Goal: Task Accomplishment & Management: Manage account settings

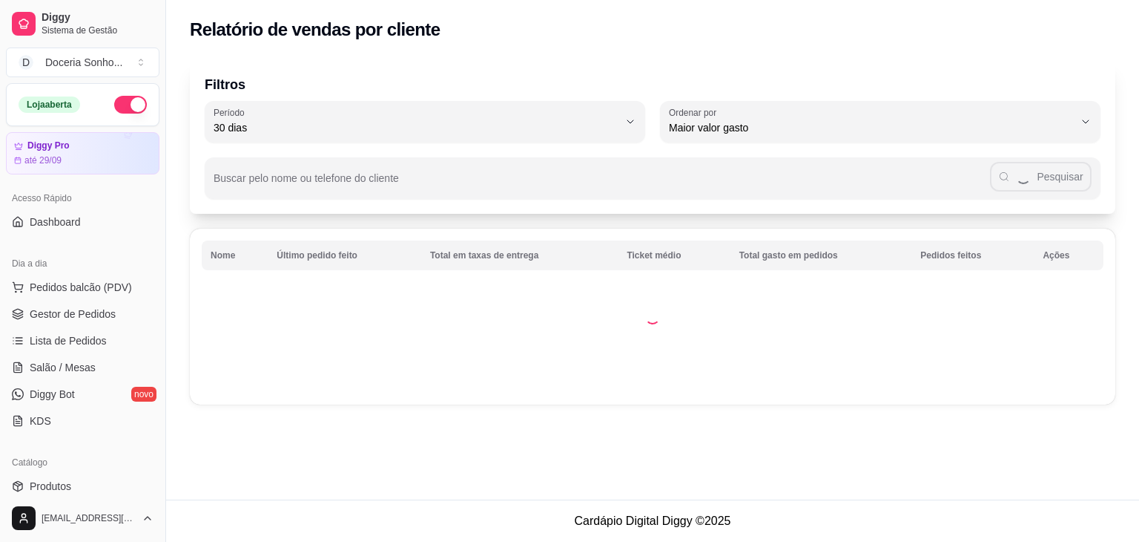
select select "30"
select select "HIGHEST_TOTAL_SPENT_WITH_ORDERS"
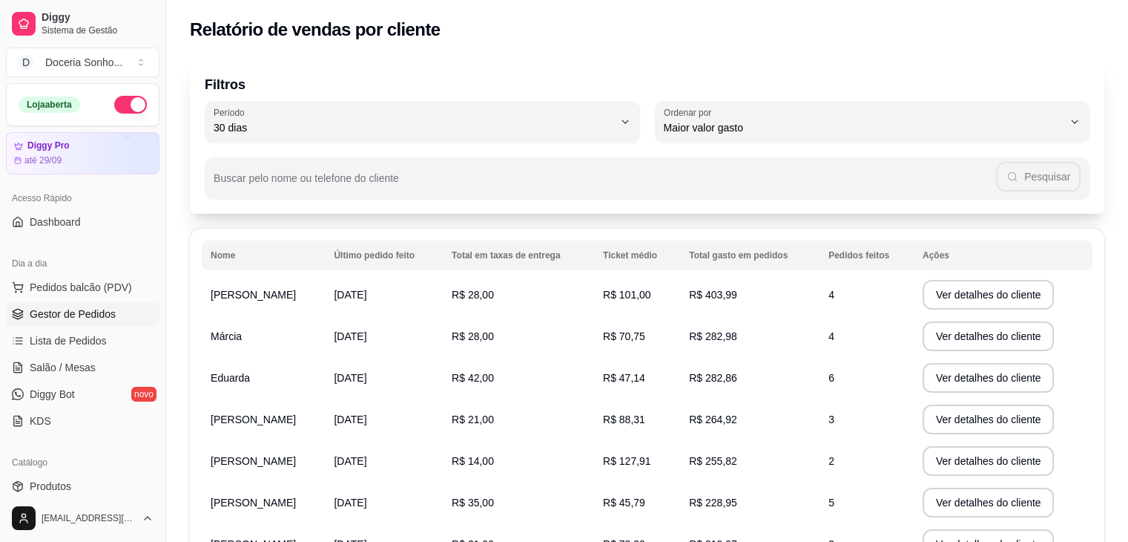
click at [98, 315] on span "Gestor de Pedidos" at bounding box center [73, 313] width 86 height 15
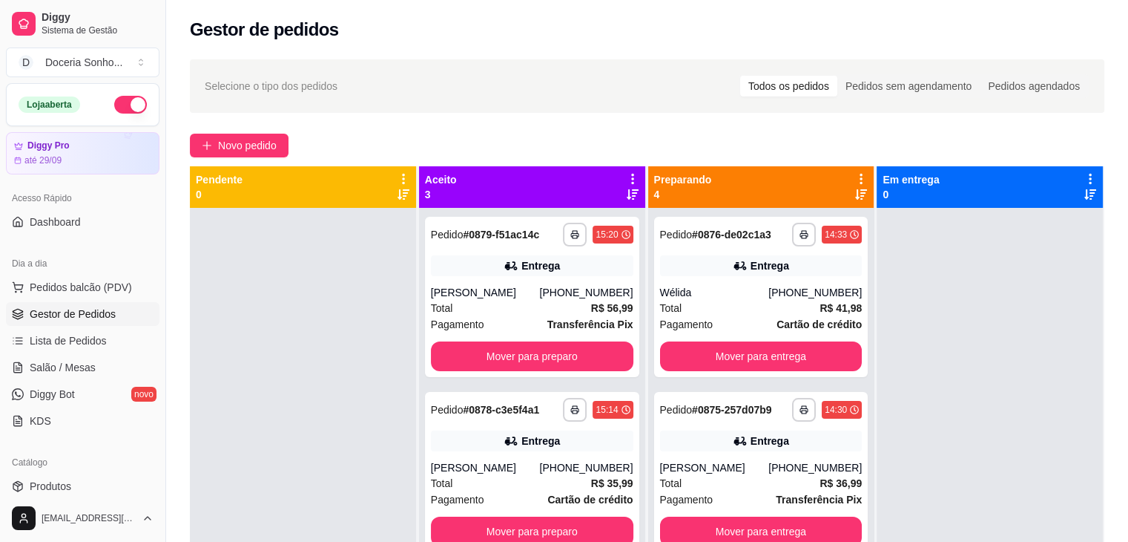
click at [855, 174] on icon at bounding box center [861, 178] width 13 height 13
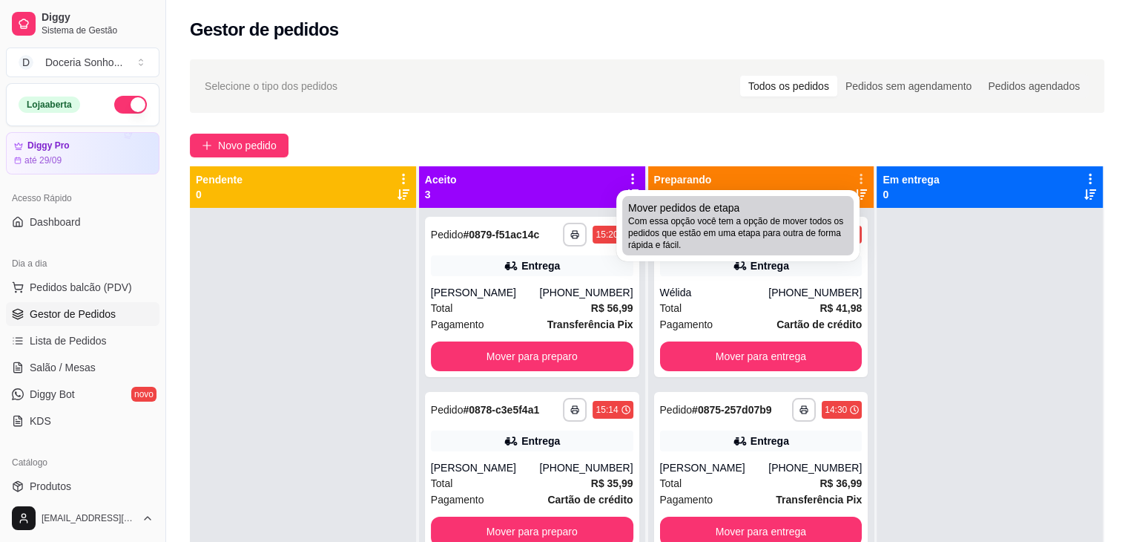
click at [791, 223] on span "Com essa opção você tem a opção de mover todos os pedidos que estão em uma etap…" at bounding box center [738, 233] width 220 height 36
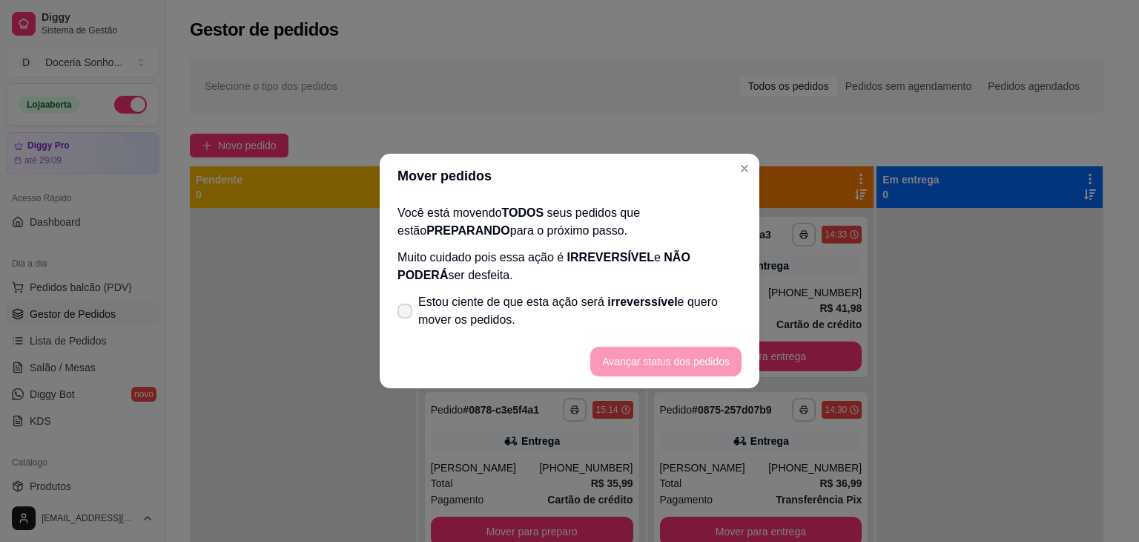
click at [503, 306] on span "Estou ciente de que esta ação será irreverssível e quero mover os pedidos." at bounding box center [579, 311] width 323 height 36
click at [407, 314] on input "Estou ciente de que esta ação será irreverssível e quero mover os pedidos." at bounding box center [402, 319] width 10 height 10
checkbox input "true"
click at [707, 358] on button "Avançar status dos pedidos" at bounding box center [666, 361] width 147 height 29
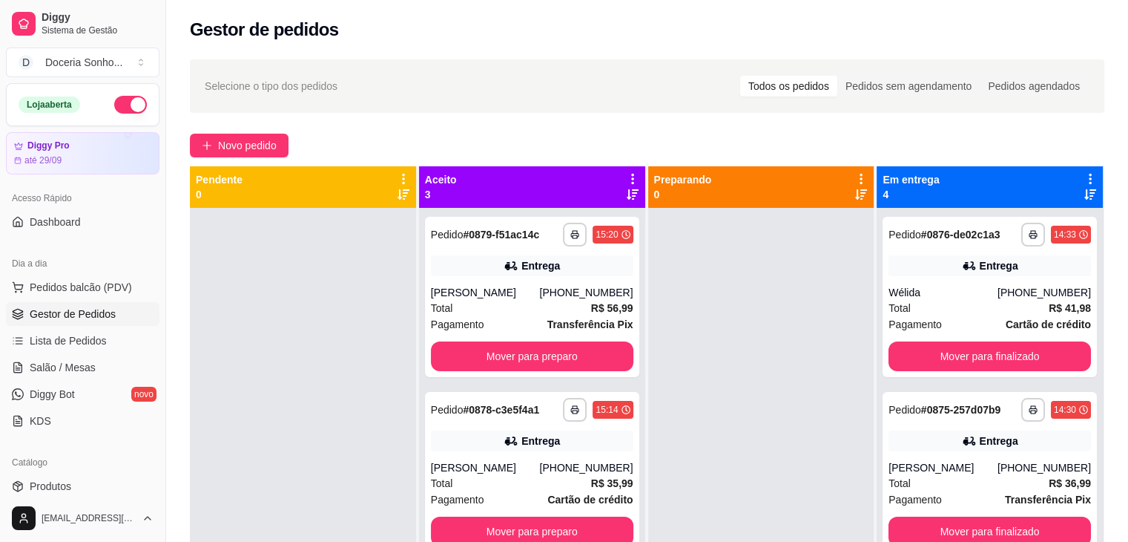
click at [626, 173] on icon at bounding box center [632, 178] width 13 height 13
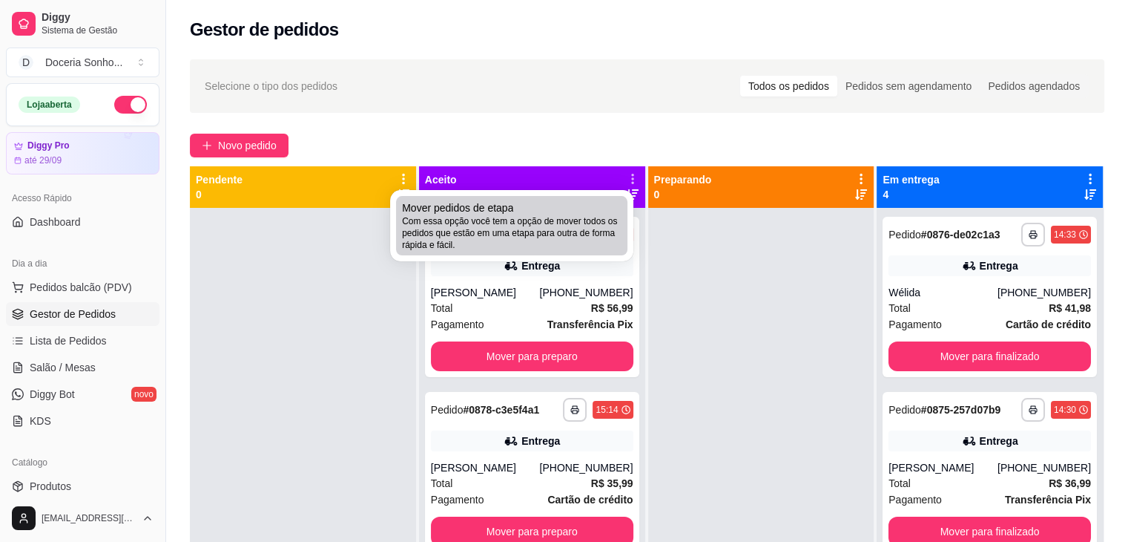
click at [556, 235] on span "Com essa opção você tem a opção de mover todos os pedidos que estão em uma etap…" at bounding box center [512, 233] width 220 height 36
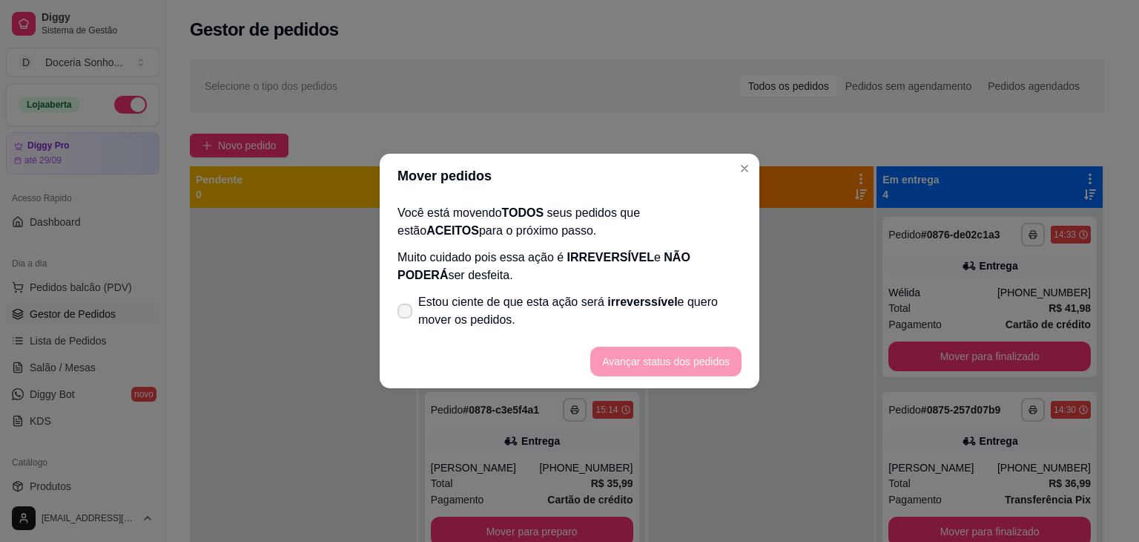
click at [466, 301] on span "Estou ciente de que esta ação será irreverssível e quero mover os pedidos." at bounding box center [579, 311] width 323 height 36
click at [407, 314] on input "Estou ciente de que esta ação será irreverssível e quero mover os pedidos." at bounding box center [402, 319] width 10 height 10
checkbox input "true"
click at [652, 358] on button "Avançar status dos pedidos" at bounding box center [665, 361] width 151 height 30
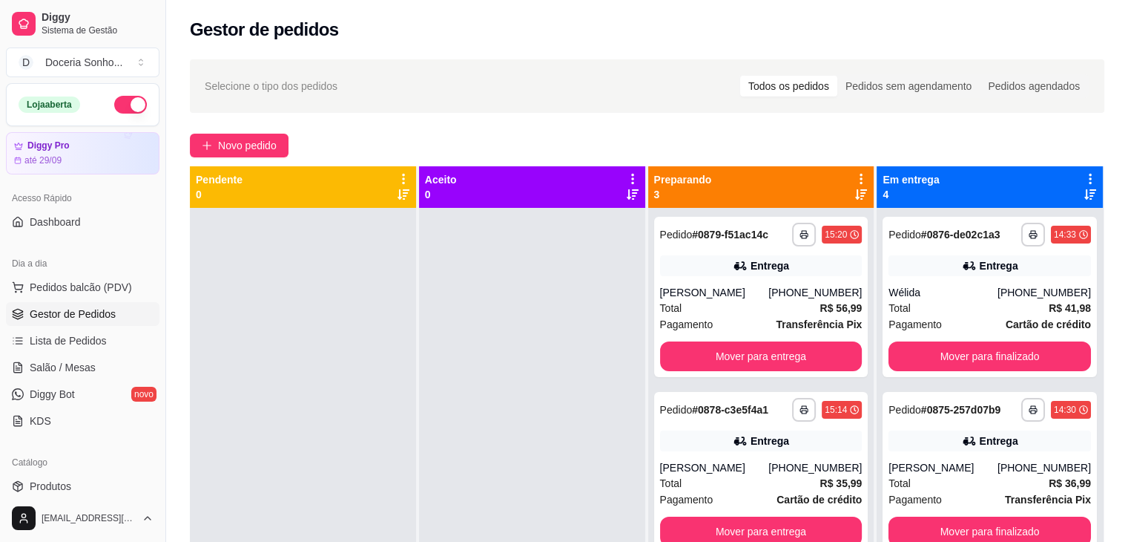
click at [860, 179] on icon at bounding box center [861, 179] width 3 height 10
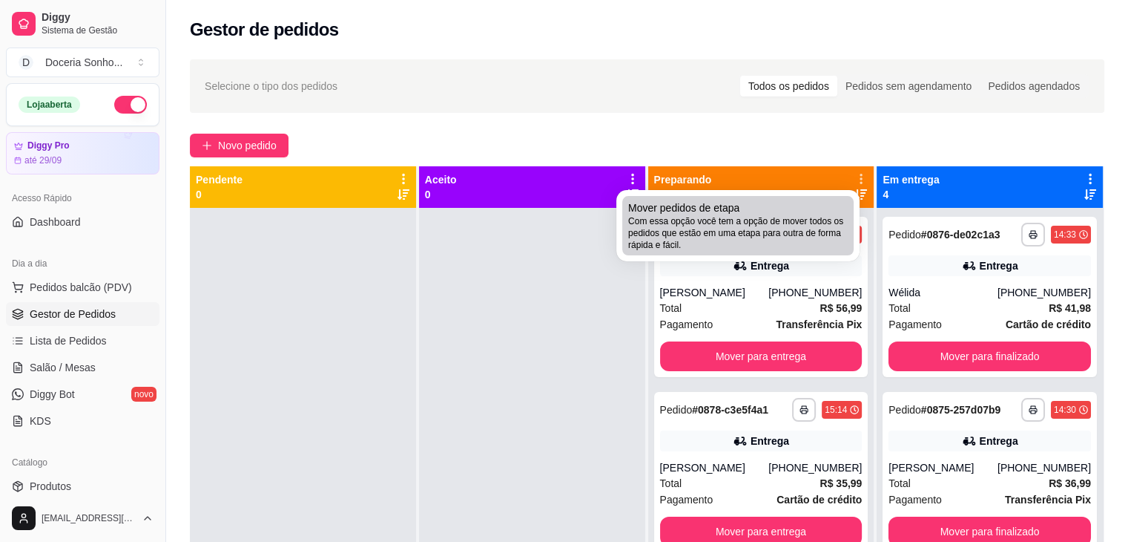
click at [766, 231] on span "Com essa opção você tem a opção de mover todos os pedidos que estão em uma etap…" at bounding box center [738, 233] width 220 height 36
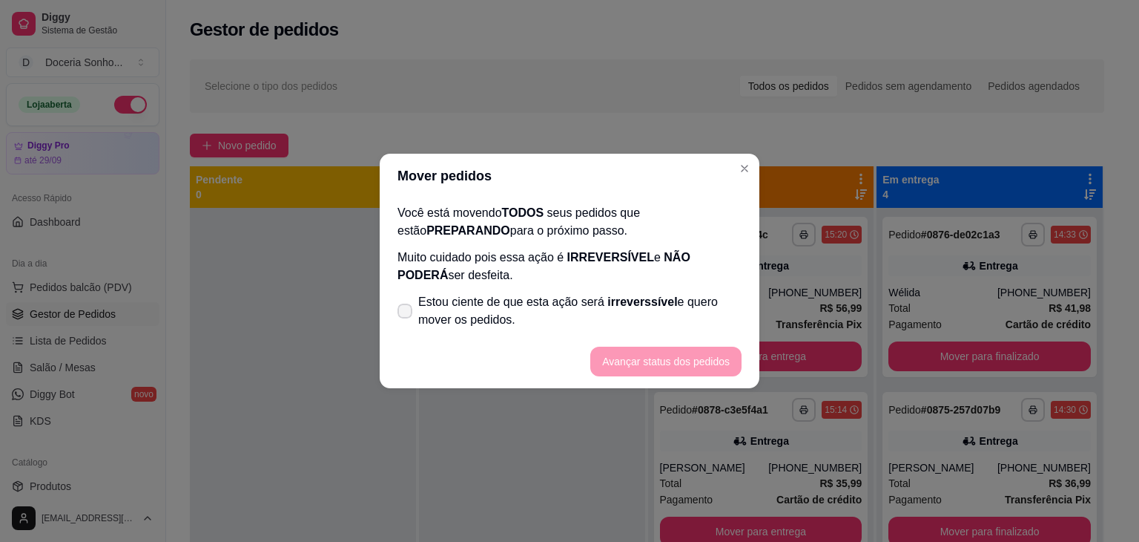
click at [498, 307] on span "Estou ciente de que esta ação será irreverssível e quero mover os pedidos." at bounding box center [579, 311] width 323 height 36
click at [407, 314] on input "Estou ciente de que esta ação será irreverssível e quero mover os pedidos." at bounding box center [402, 319] width 10 height 10
checkbox input "true"
click at [660, 362] on button "Avançar status dos pedidos" at bounding box center [665, 361] width 151 height 30
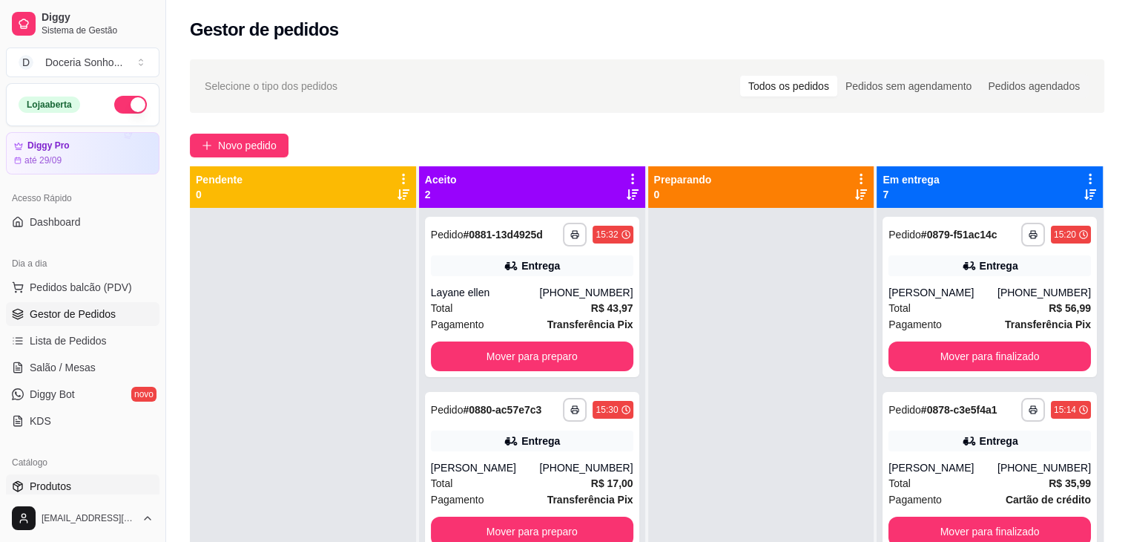
click at [74, 490] on link "Produtos" at bounding box center [83, 486] width 154 height 24
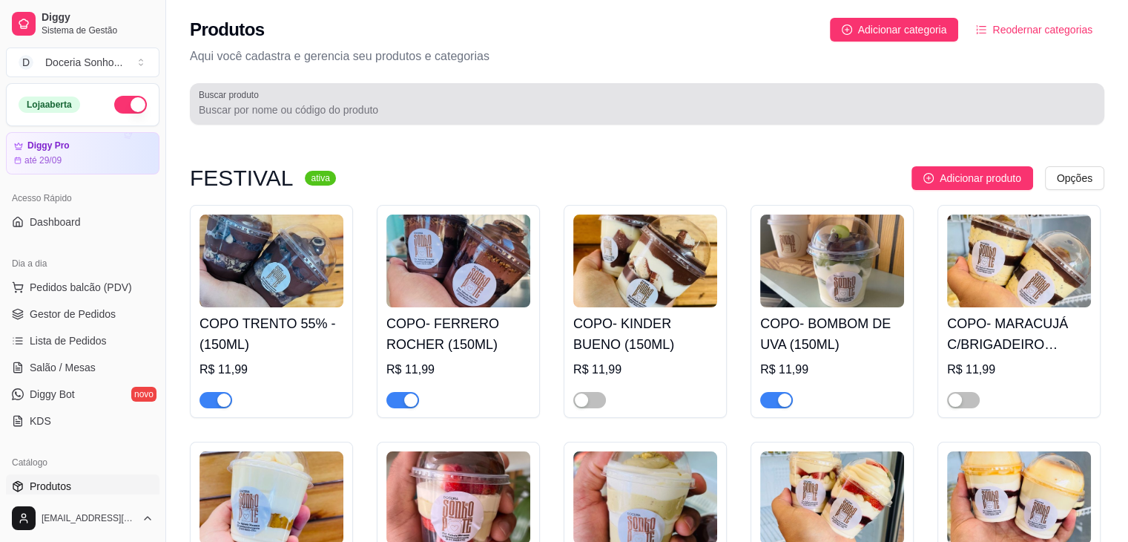
click at [378, 116] on input "Buscar produto" at bounding box center [647, 109] width 897 height 15
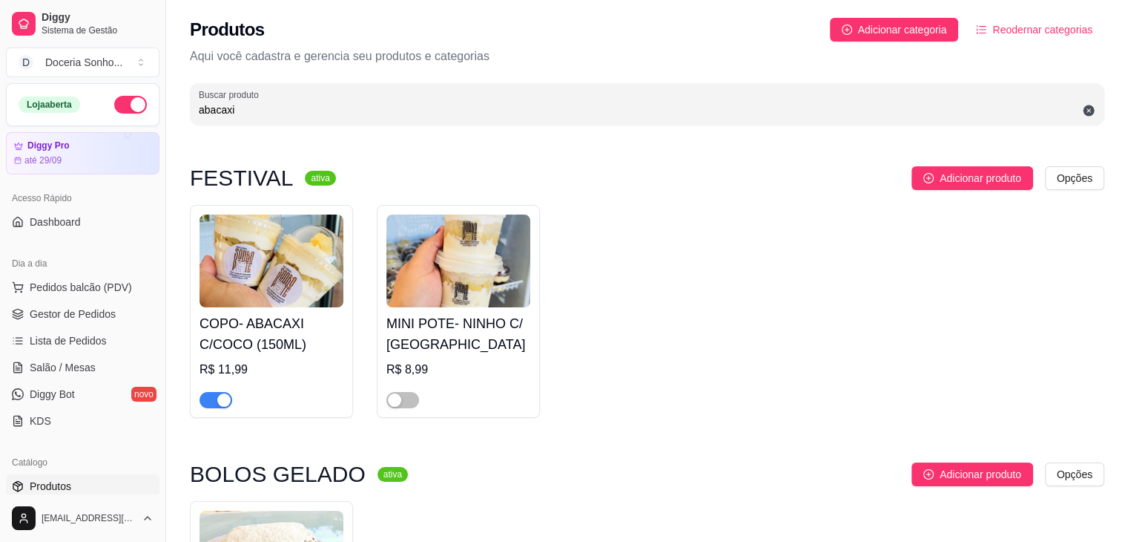
type input "abacaxi"
click at [95, 312] on span "Gestor de Pedidos" at bounding box center [73, 313] width 86 height 15
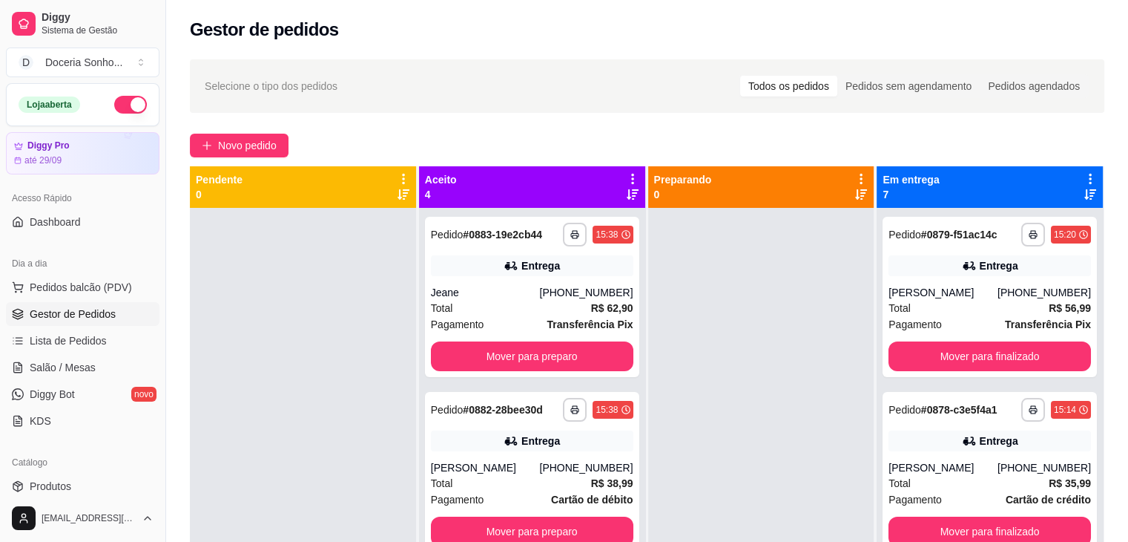
click at [626, 177] on icon at bounding box center [632, 178] width 13 height 13
click at [1084, 177] on icon at bounding box center [1090, 178] width 13 height 13
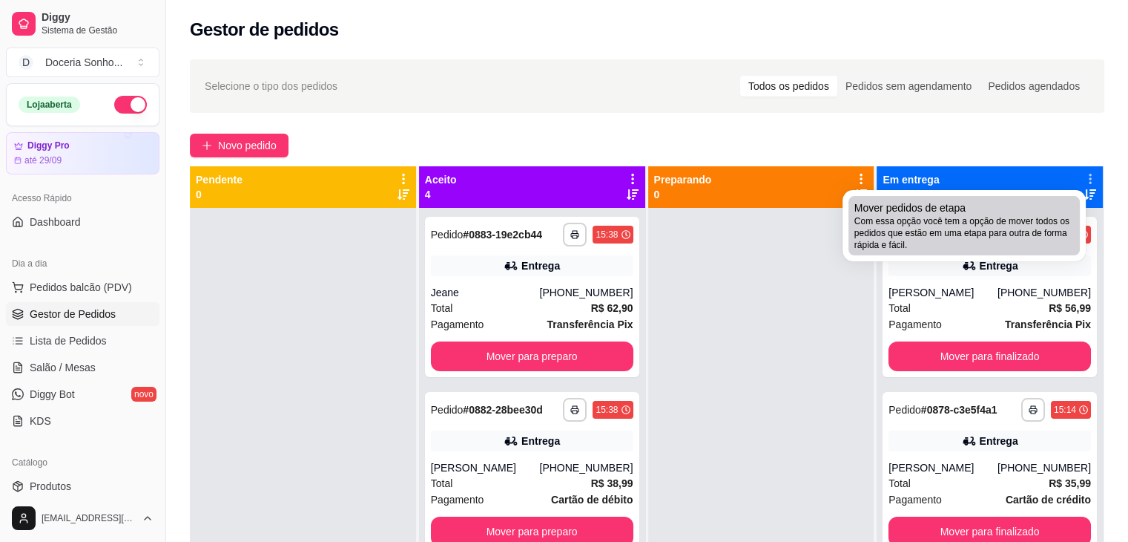
click at [1011, 213] on div "Mover pedidos de etapa Com essa opção você tem a opção de mover todos os pedido…" at bounding box center [965, 225] width 220 height 50
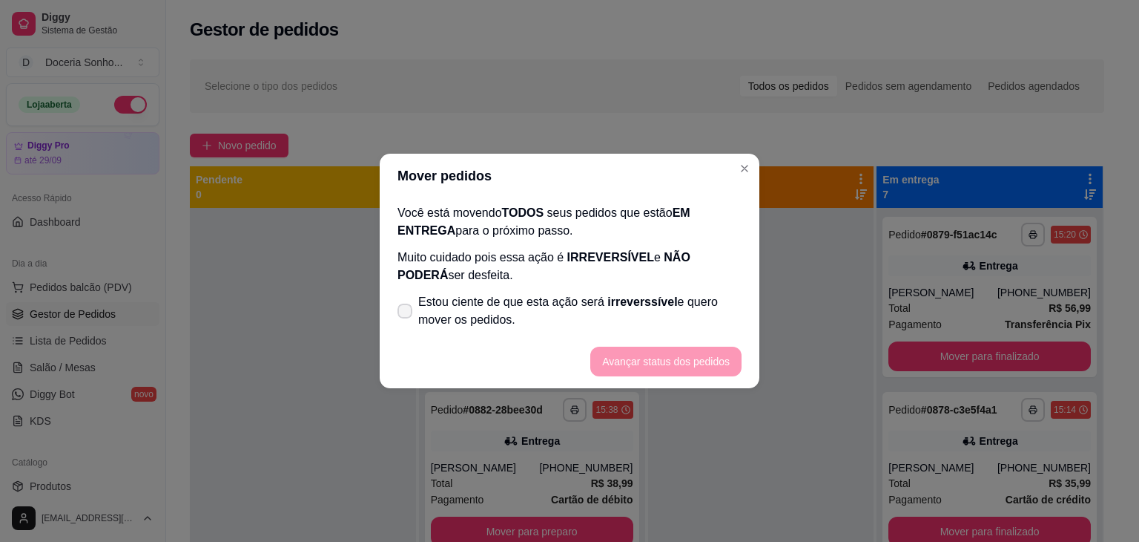
click at [469, 310] on span "Estou ciente de que esta ação será irreverssível e quero mover os pedidos." at bounding box center [579, 311] width 323 height 36
click at [407, 314] on input "Estou ciente de que esta ação será irreverssível e quero mover os pedidos." at bounding box center [402, 319] width 10 height 10
checkbox input "true"
click at [641, 360] on button "Avançar status dos pedidos" at bounding box center [666, 361] width 147 height 29
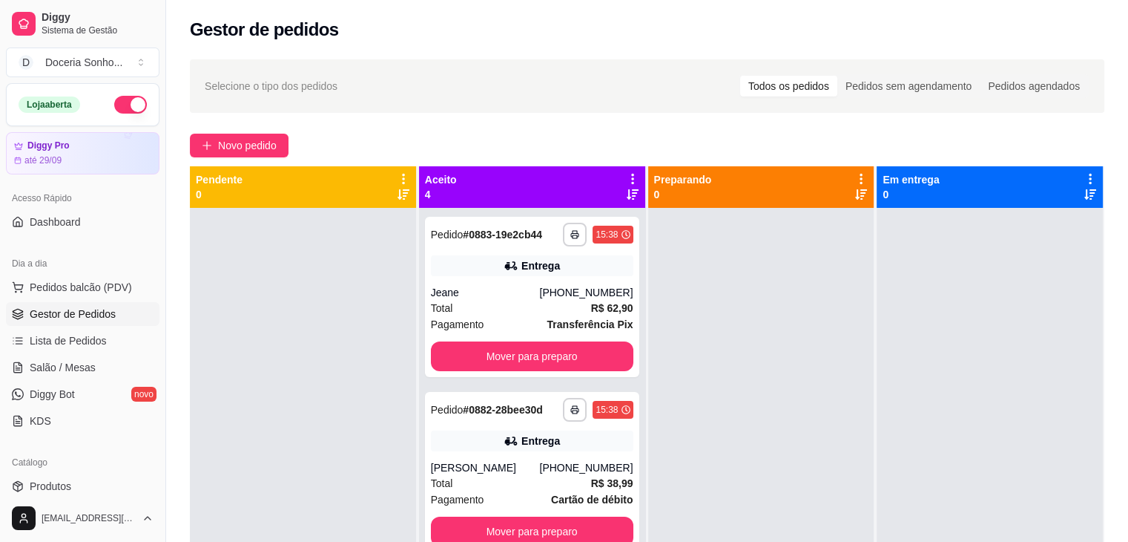
click at [626, 173] on icon at bounding box center [632, 178] width 13 height 13
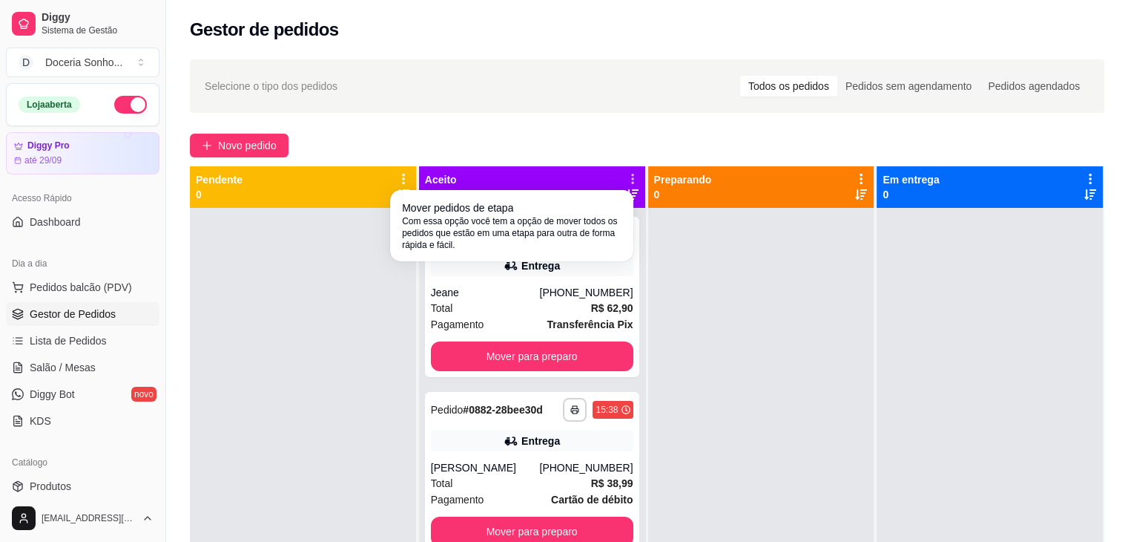
click at [560, 208] on div "Mover pedidos de etapa Com essa opção você tem a opção de mover todos os pedido…" at bounding box center [512, 225] width 220 height 50
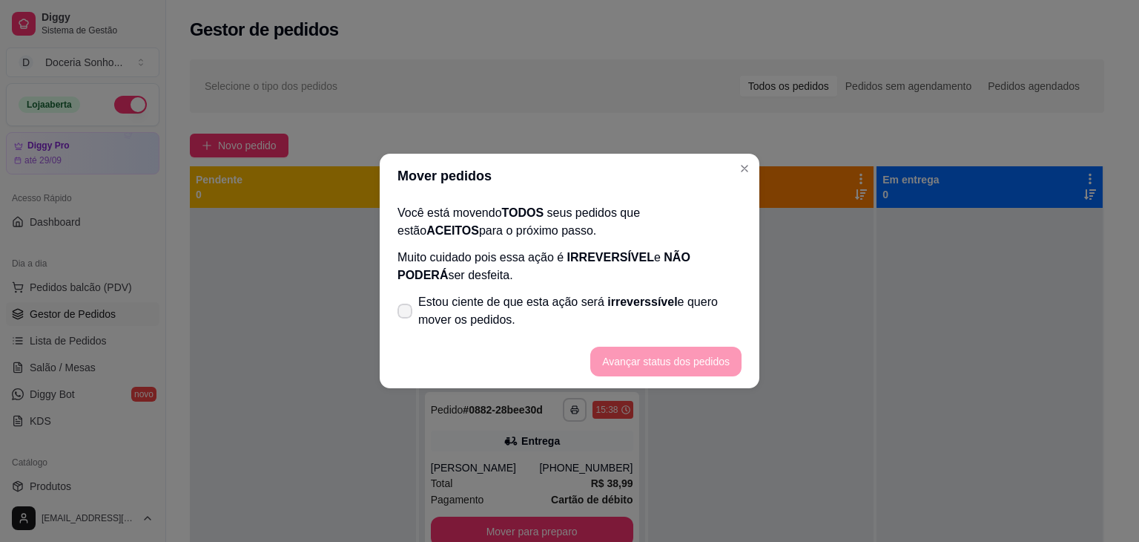
click at [487, 317] on span "Estou ciente de que esta ação será irreverssível e quero mover os pedidos." at bounding box center [579, 311] width 323 height 36
click at [407, 317] on input "Estou ciente de que esta ação será irreverssível e quero mover os pedidos." at bounding box center [402, 319] width 10 height 10
checkbox input "true"
click at [655, 361] on button "Avançar status dos pedidos" at bounding box center [665, 361] width 151 height 30
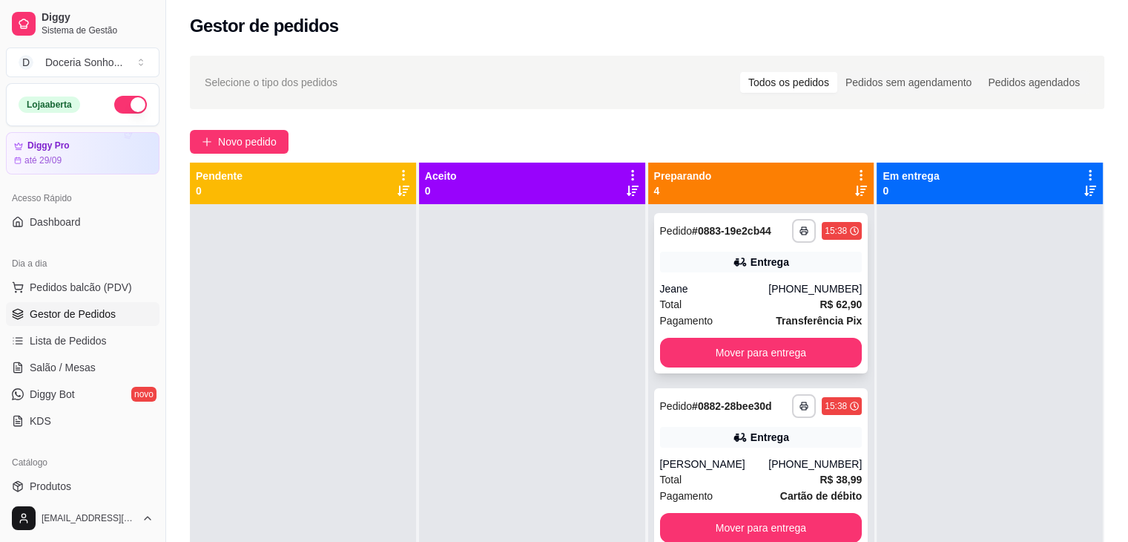
scroll to position [3, 0]
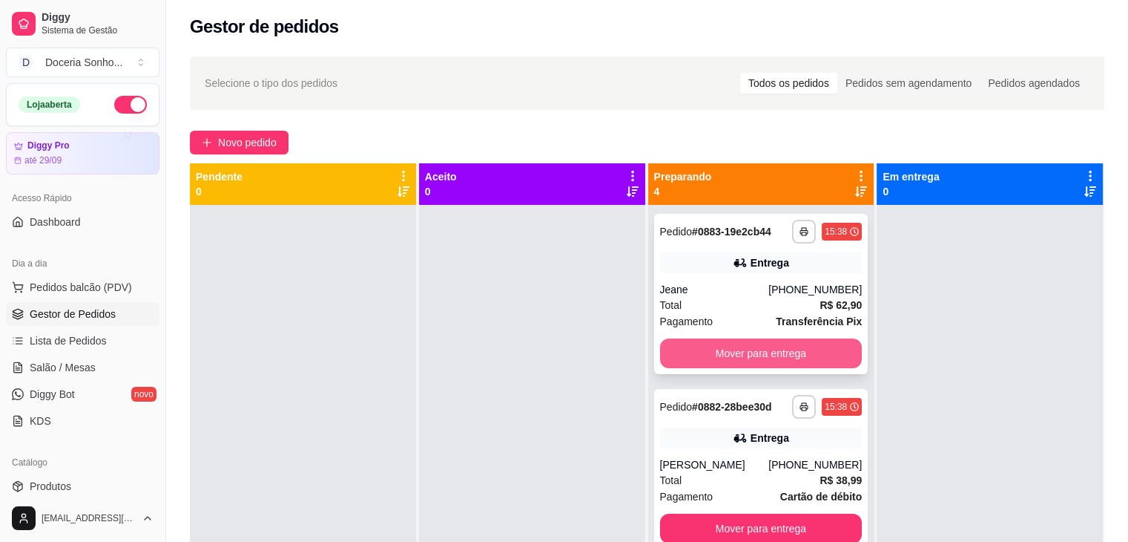
click at [757, 354] on button "Mover para entrega" at bounding box center [761, 353] width 203 height 30
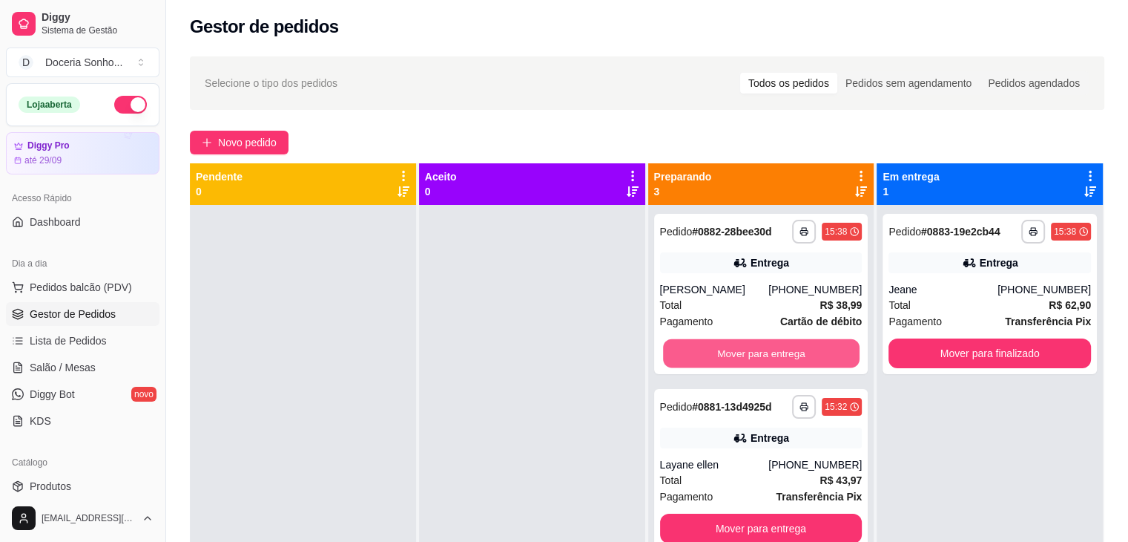
click at [757, 354] on button "Mover para entrega" at bounding box center [761, 353] width 197 height 29
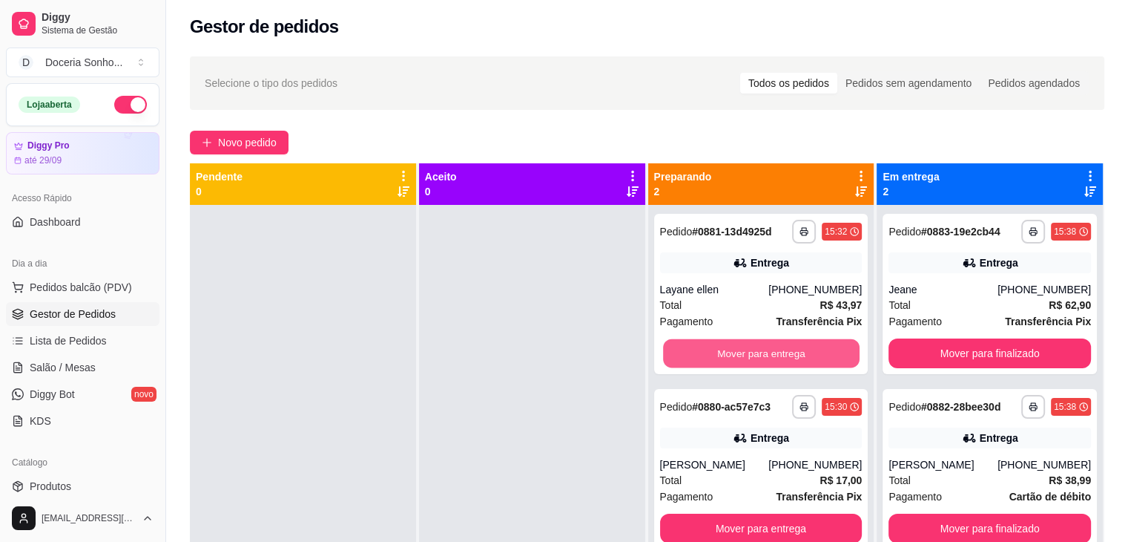
click at [757, 354] on button "Mover para entrega" at bounding box center [761, 353] width 197 height 29
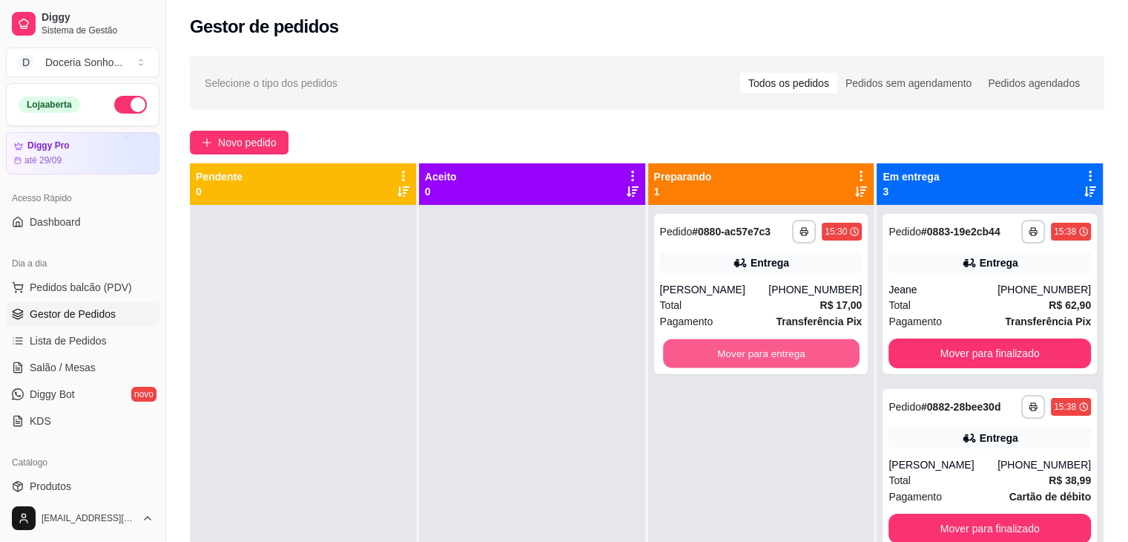
click at [757, 354] on button "Mover para entrega" at bounding box center [761, 353] width 197 height 29
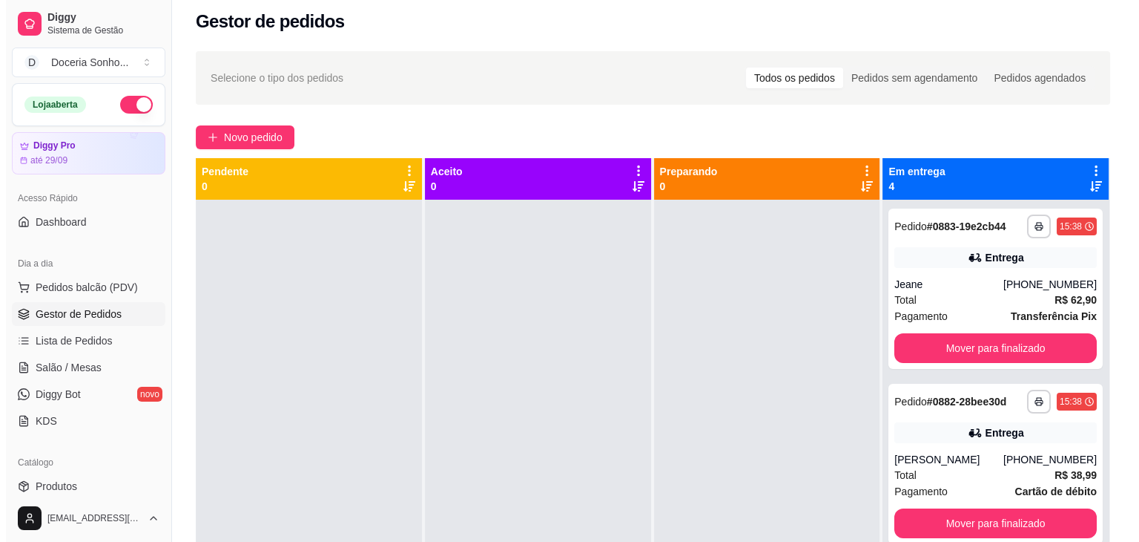
scroll to position [0, 0]
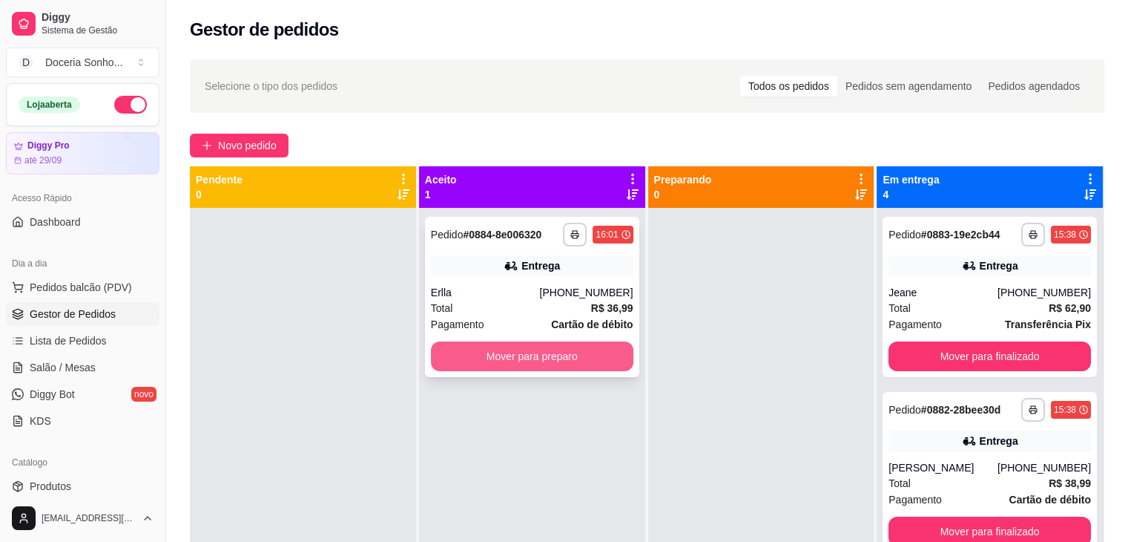
click at [550, 363] on button "Mover para preparo" at bounding box center [532, 356] width 203 height 30
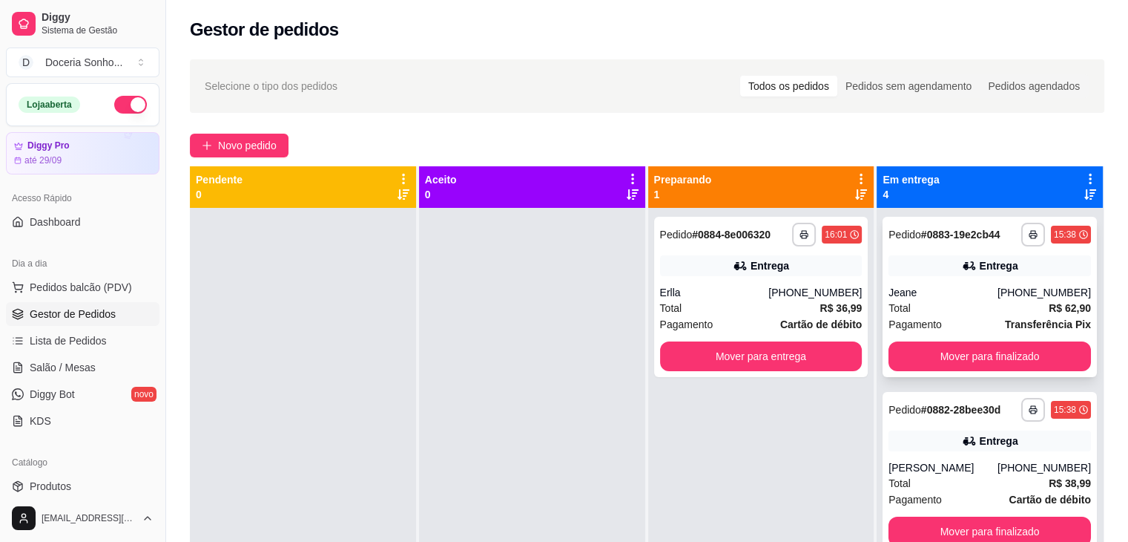
click at [941, 296] on div "Jeane" at bounding box center [943, 292] width 109 height 15
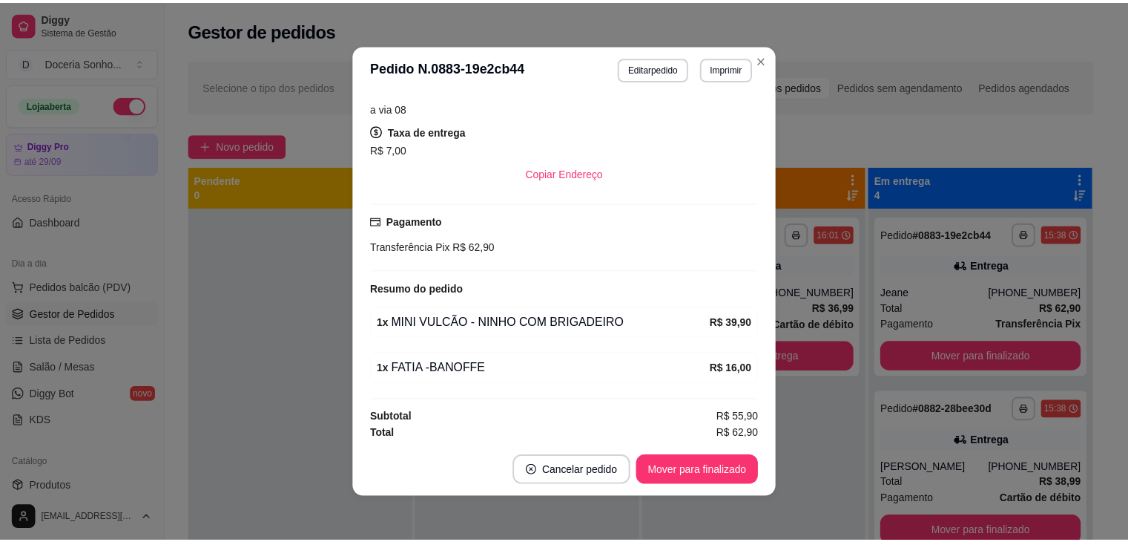
scroll to position [298, 0]
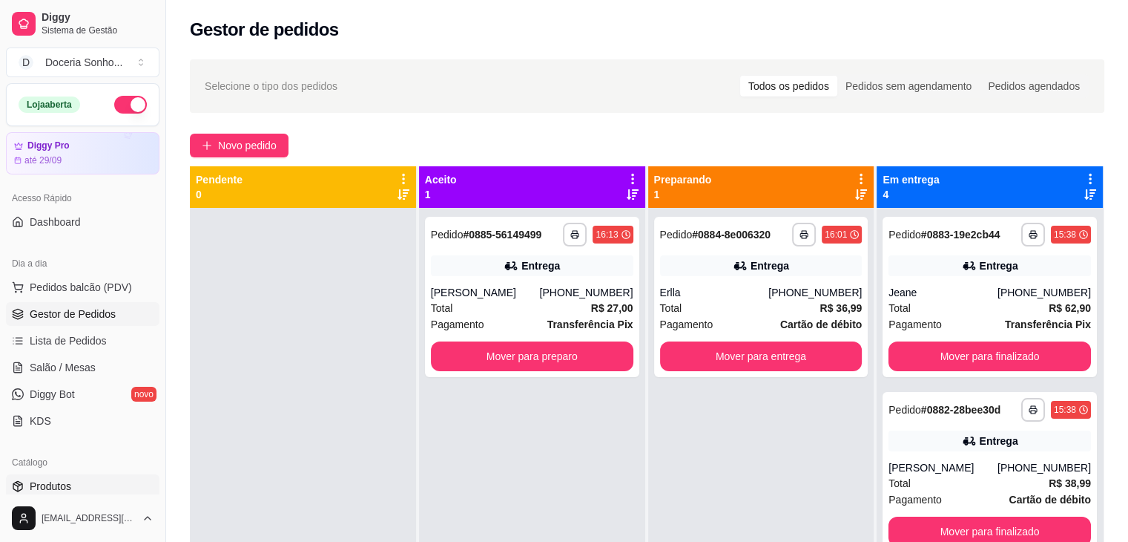
click at [69, 493] on link "Produtos" at bounding box center [83, 486] width 154 height 24
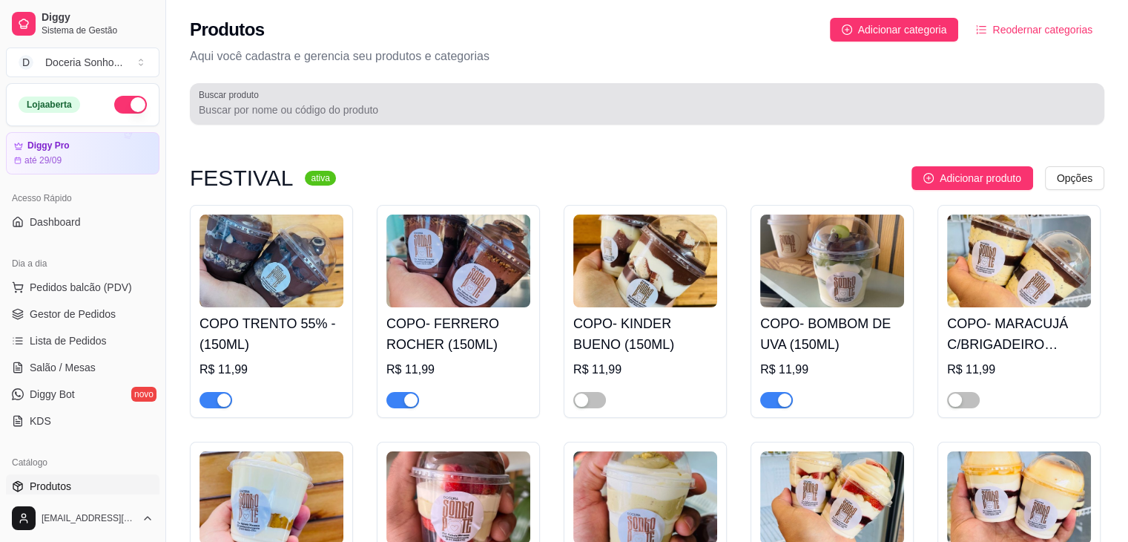
click at [404, 116] on input "Buscar produto" at bounding box center [647, 109] width 897 height 15
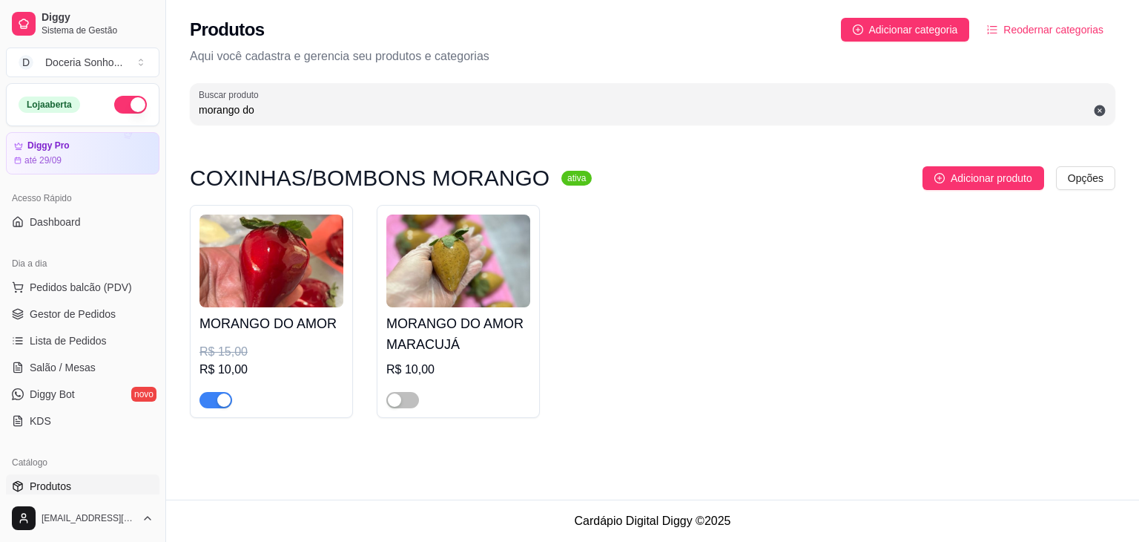
click at [214, 404] on span "button" at bounding box center [216, 400] width 33 height 16
click at [291, 102] on input "morango do" at bounding box center [653, 109] width 908 height 15
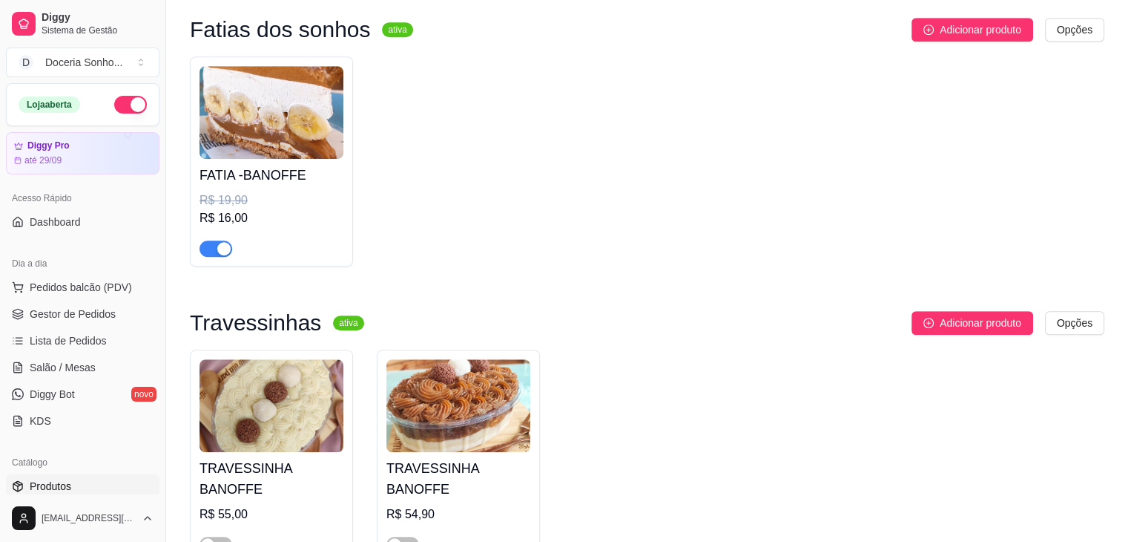
scroll to position [1039, 0]
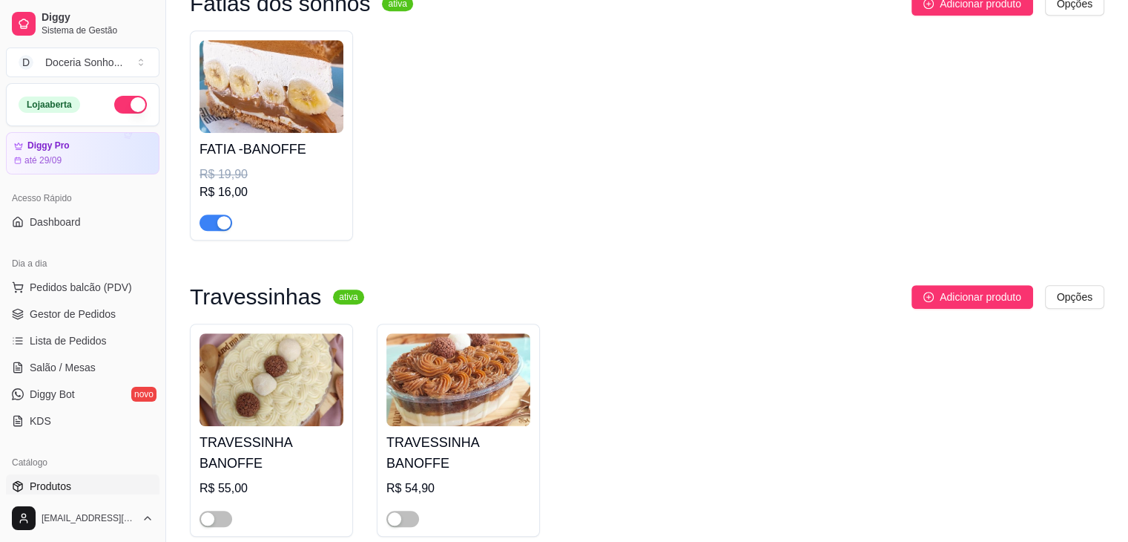
click at [221, 226] on div "button" at bounding box center [223, 222] width 13 height 13
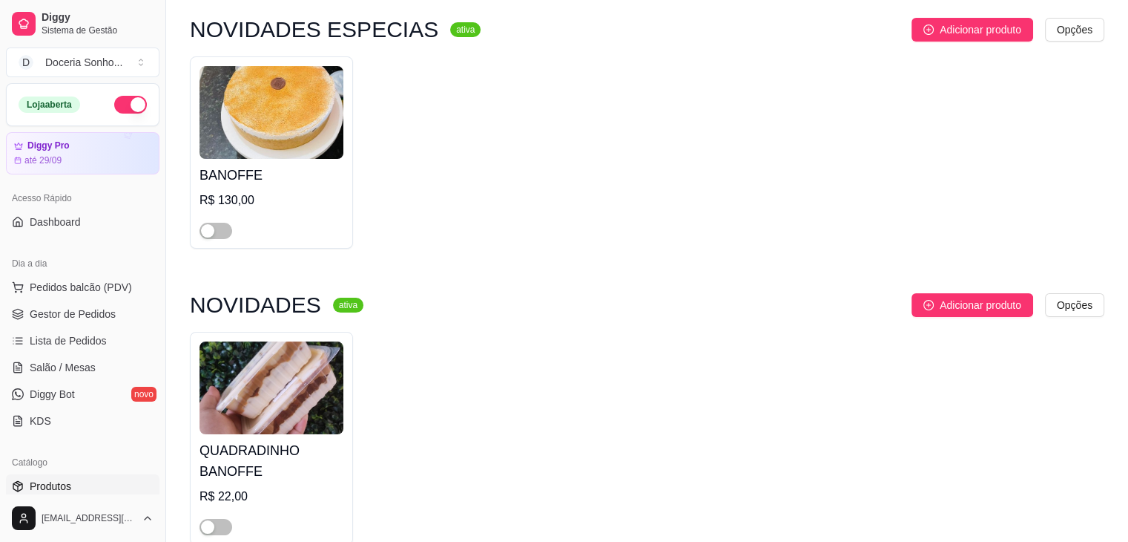
scroll to position [0, 0]
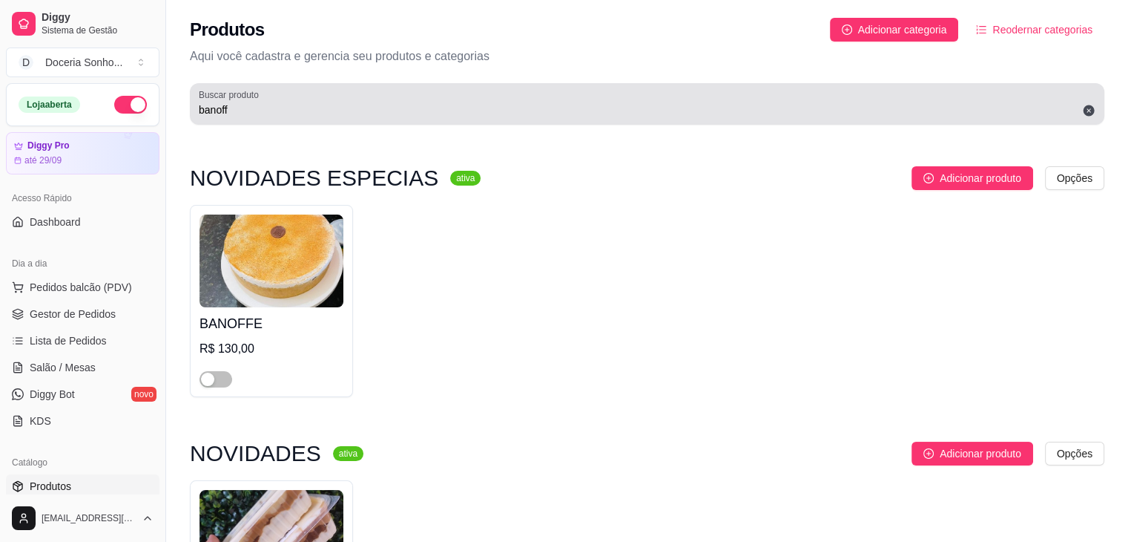
click at [279, 122] on div "Buscar produto banoff" at bounding box center [647, 104] width 915 height 42
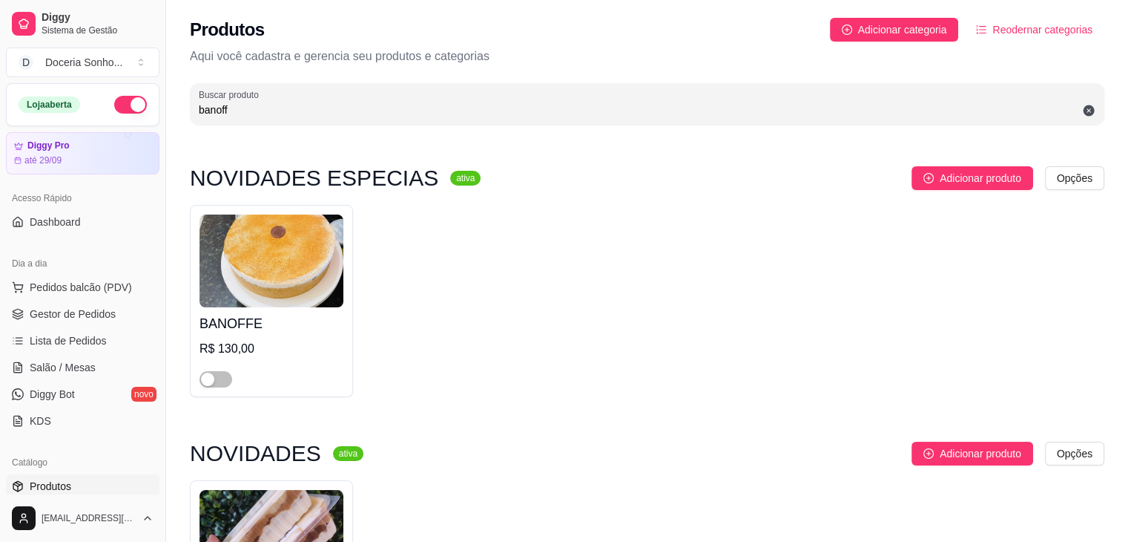
click at [318, 111] on input "banoff" at bounding box center [647, 109] width 897 height 15
click at [317, 111] on input "banoff" at bounding box center [647, 109] width 897 height 15
type input "b"
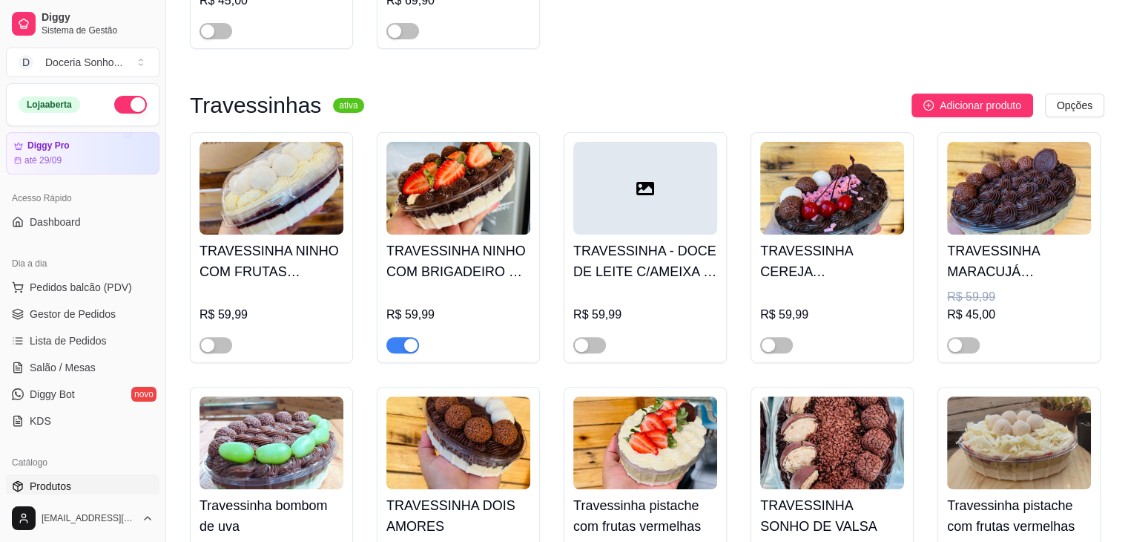
scroll to position [371, 0]
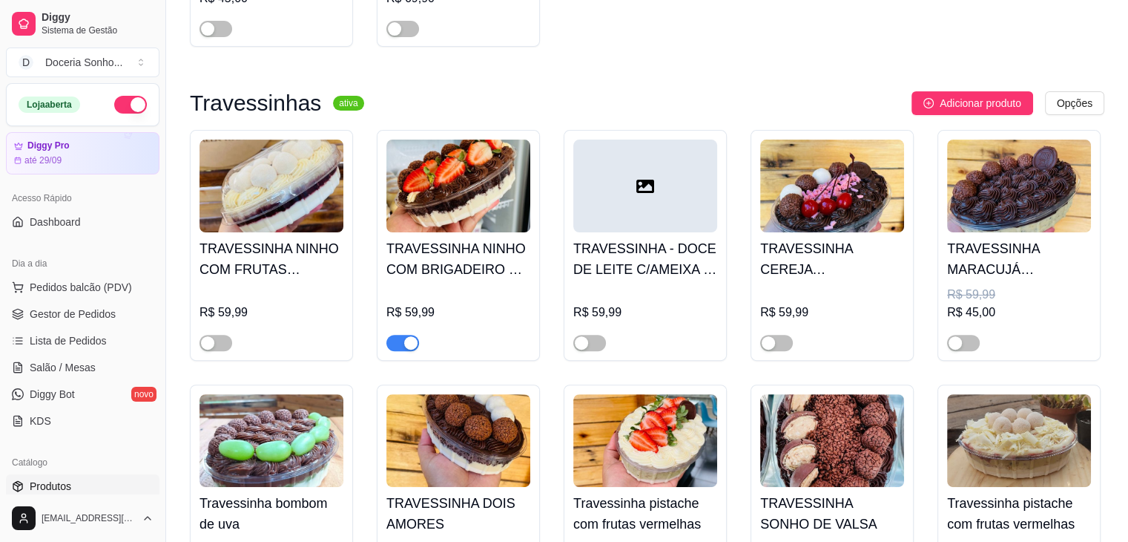
click at [411, 345] on div "button" at bounding box center [410, 342] width 13 height 13
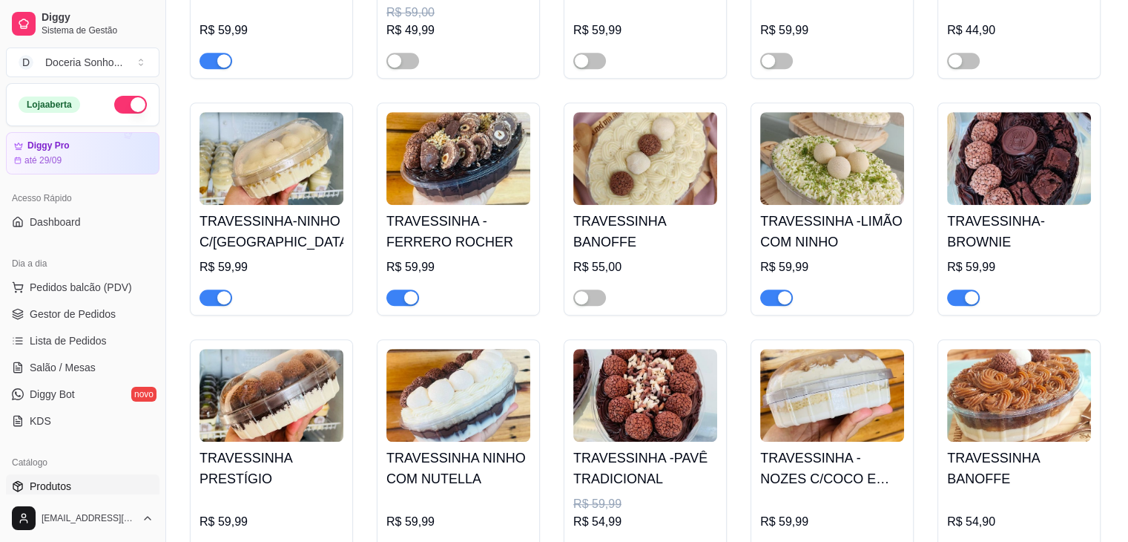
scroll to position [964, 0]
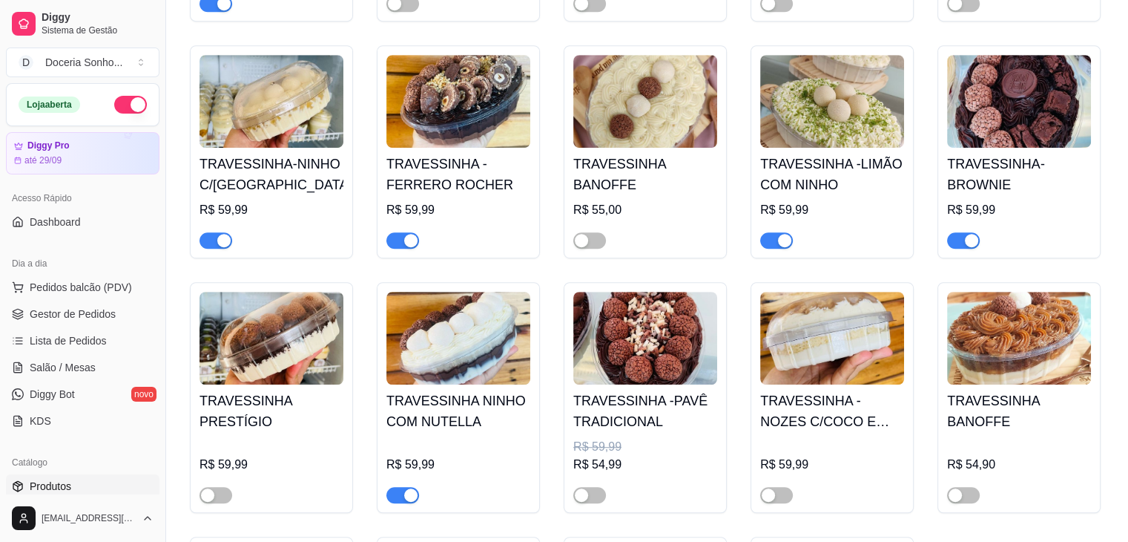
click at [407, 501] on div "button" at bounding box center [410, 494] width 13 height 13
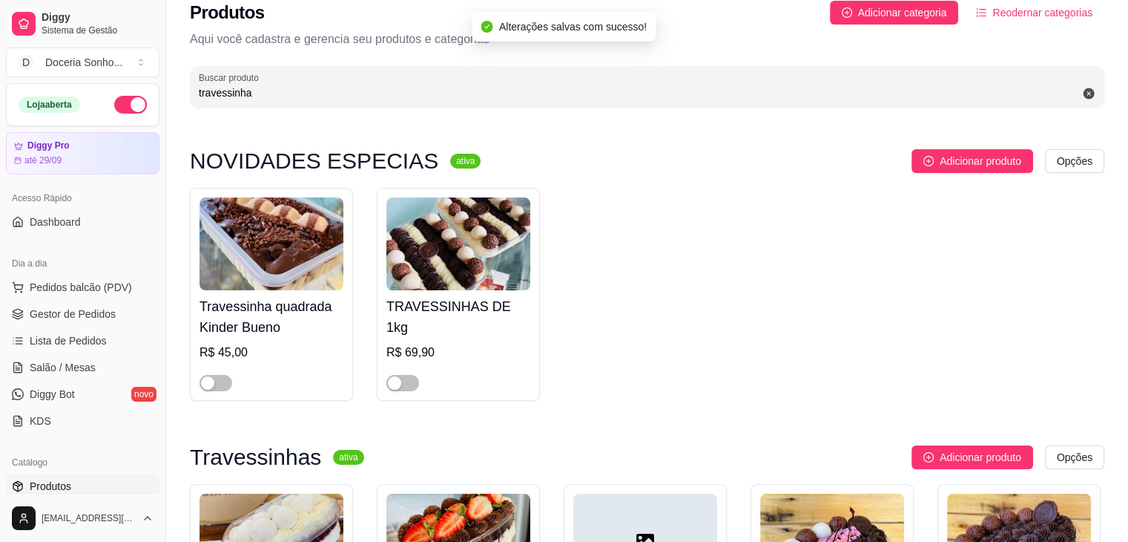
scroll to position [0, 0]
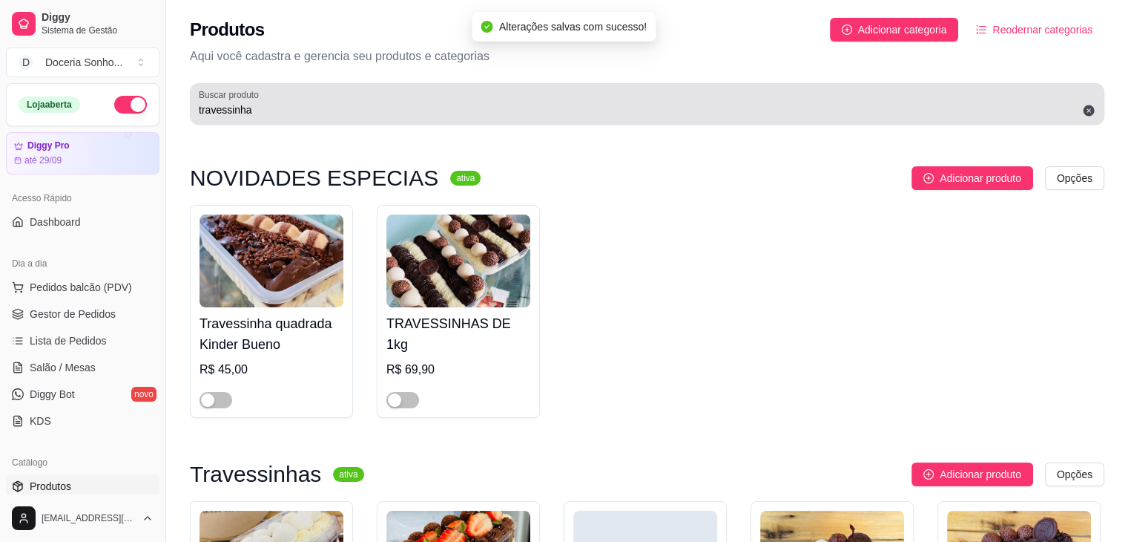
click at [269, 119] on div "Buscar produto travessinha" at bounding box center [647, 104] width 915 height 42
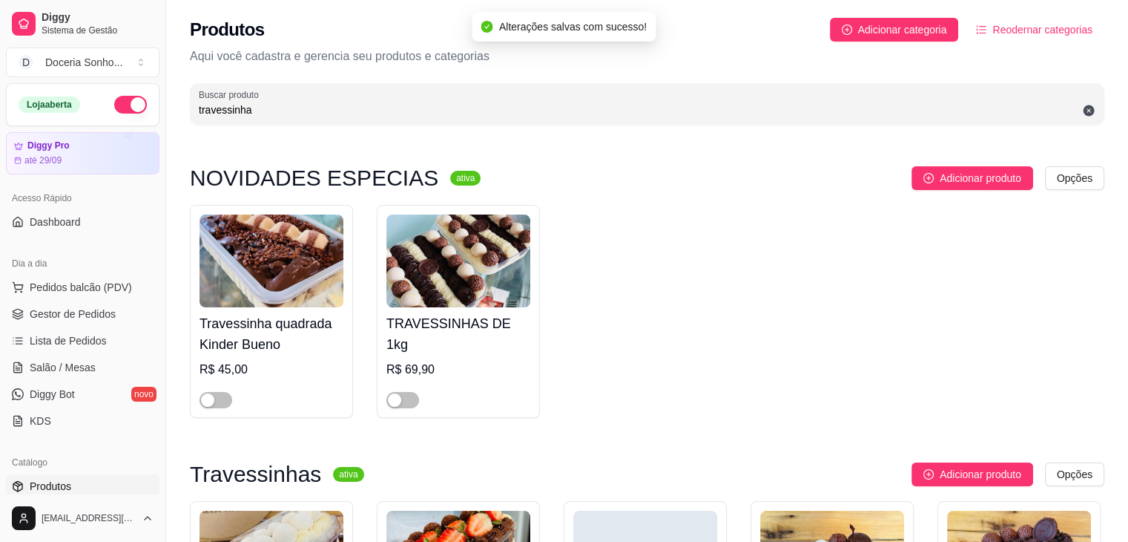
click at [269, 119] on div "Buscar produto travessinha" at bounding box center [647, 104] width 915 height 42
click at [283, 109] on input "travessinha" at bounding box center [647, 109] width 897 height 15
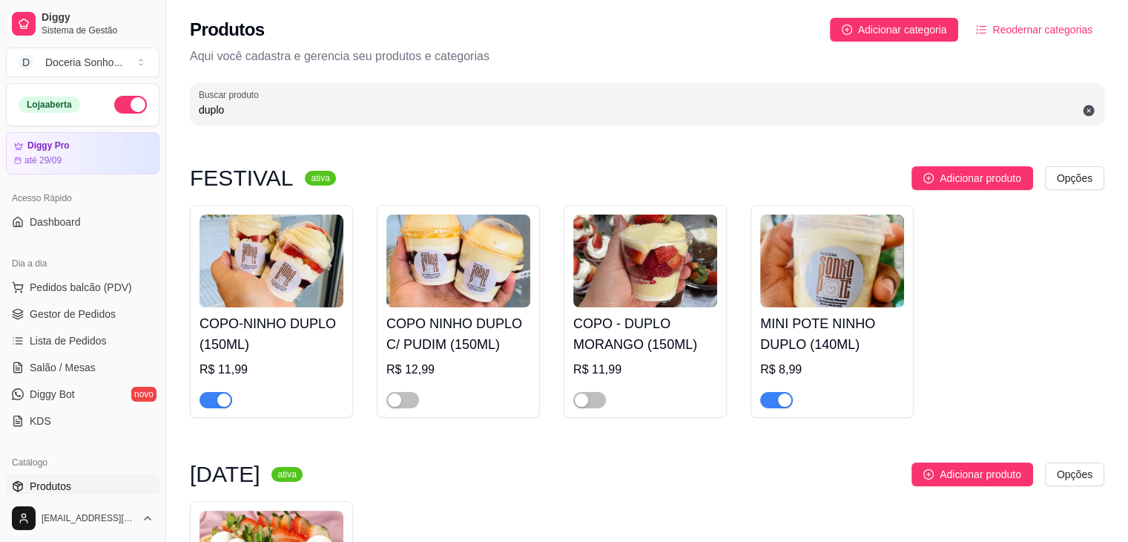
click at [223, 400] on div "button" at bounding box center [223, 399] width 13 height 13
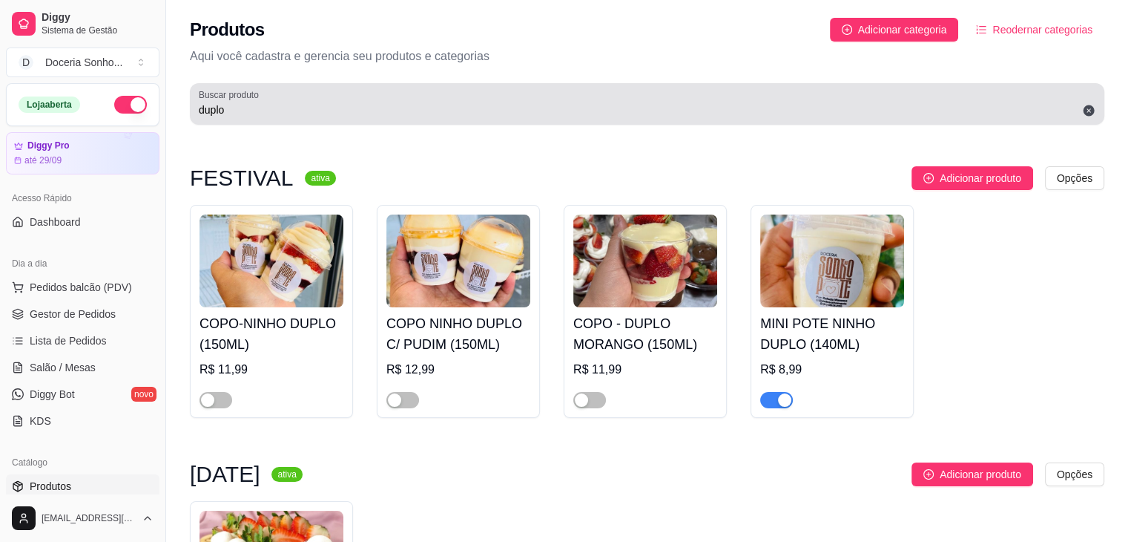
click at [292, 117] on div "duplo" at bounding box center [647, 104] width 897 height 30
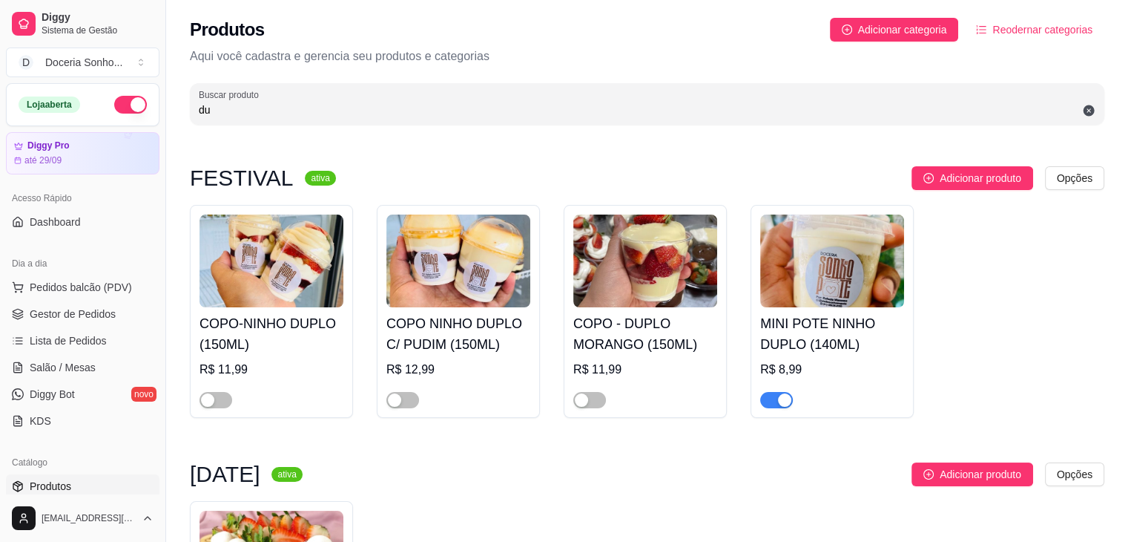
type input "d"
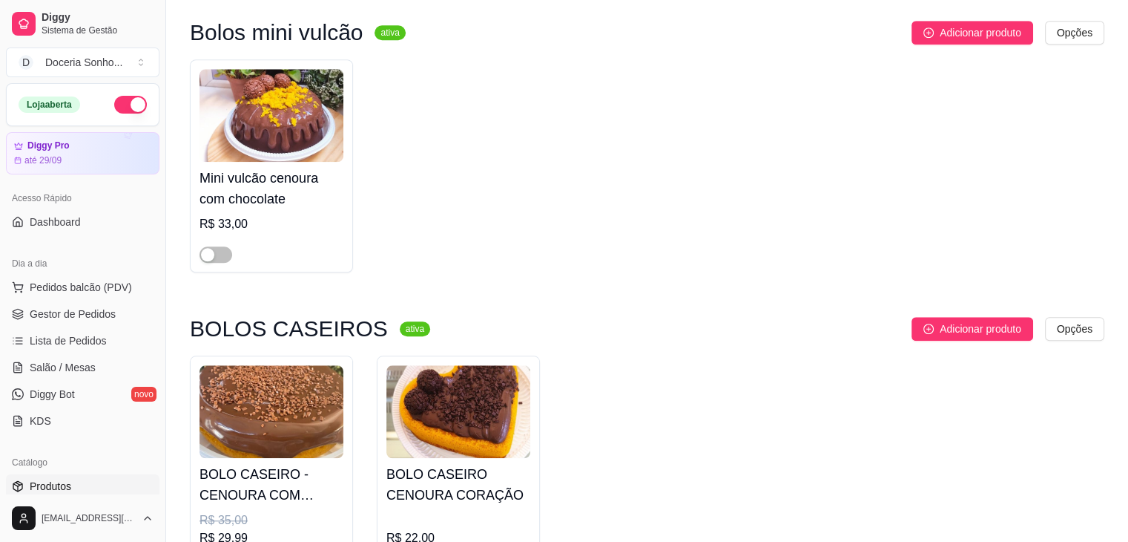
scroll to position [1558, 0]
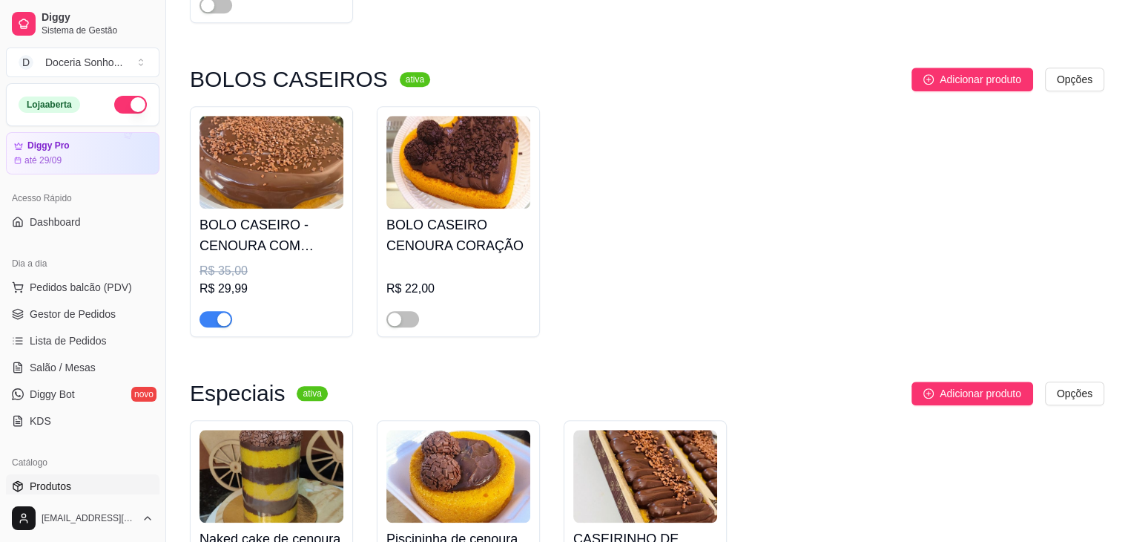
click at [218, 323] on div "button" at bounding box center [223, 318] width 13 height 13
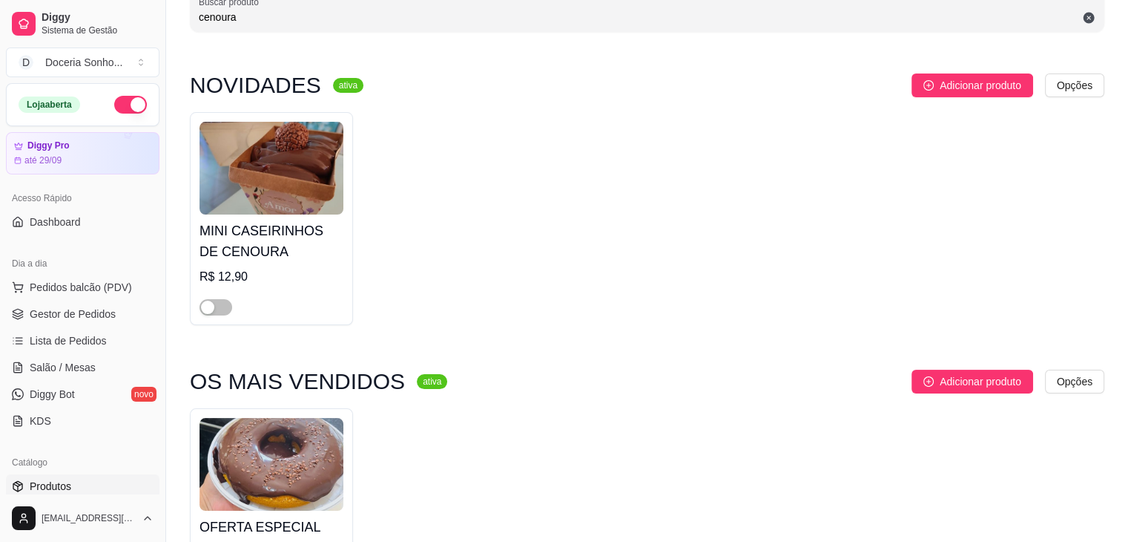
scroll to position [0, 0]
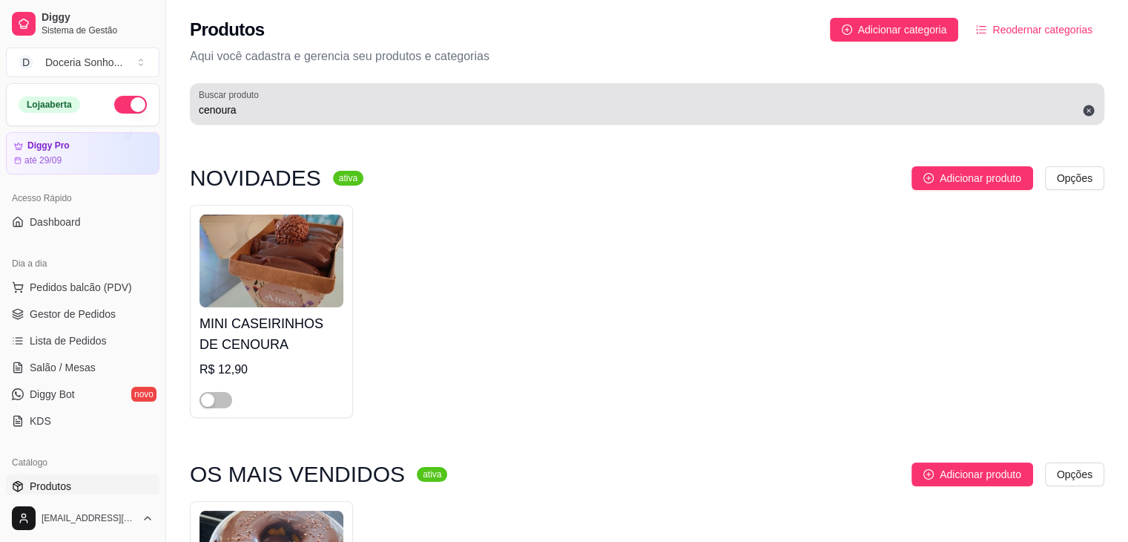
click at [243, 112] on input "cenoura" at bounding box center [647, 109] width 897 height 15
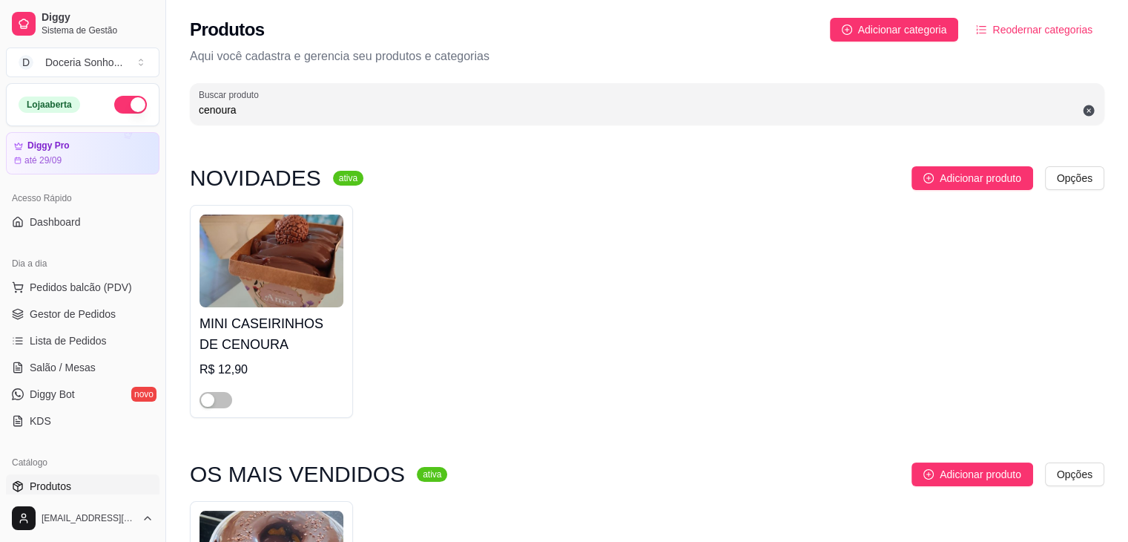
click at [243, 112] on input "cenoura" at bounding box center [647, 109] width 897 height 15
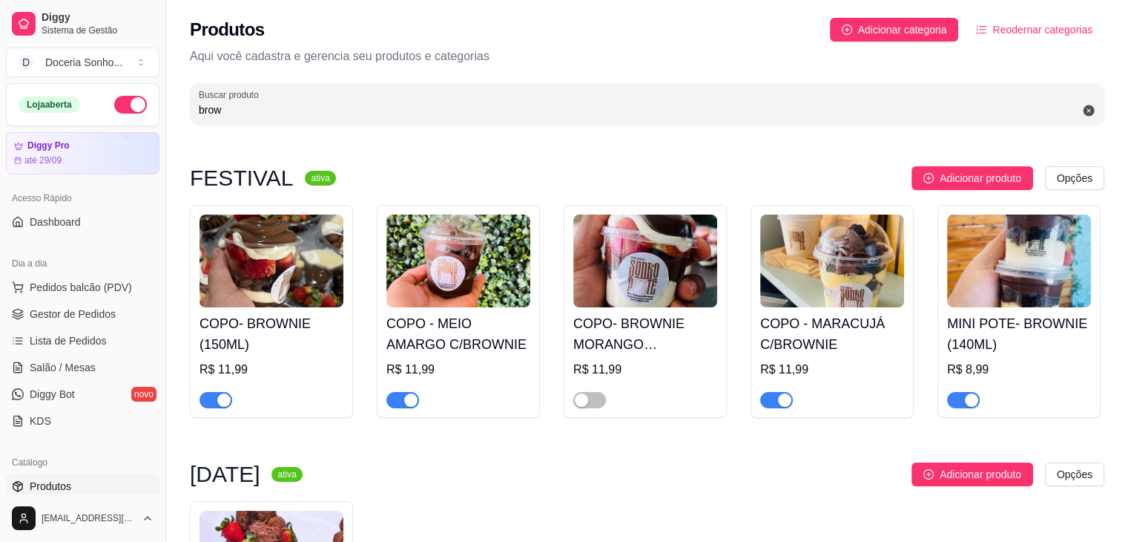
click at [220, 401] on div "button" at bounding box center [223, 399] width 13 height 13
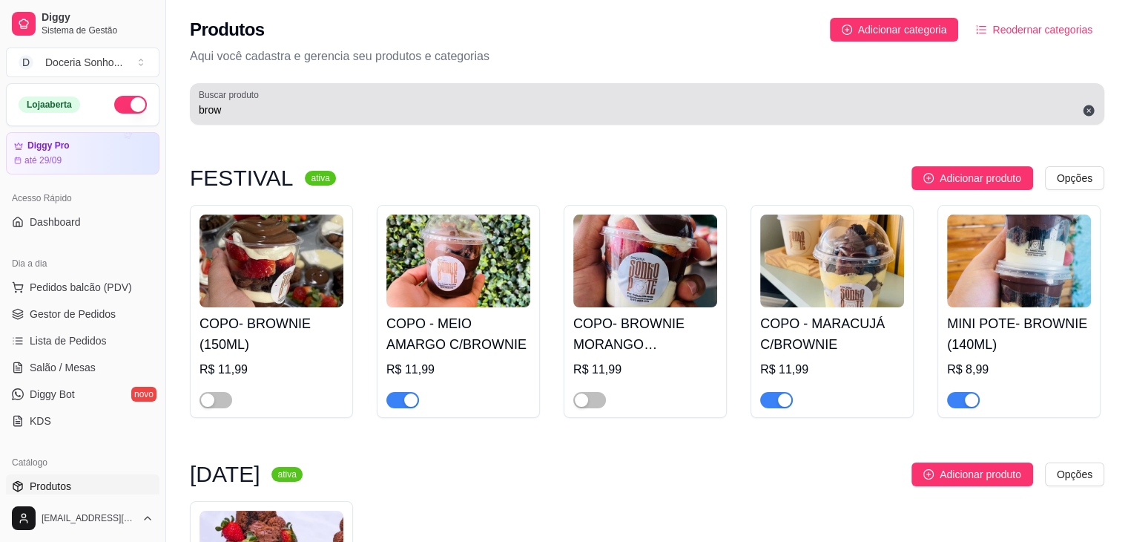
click at [312, 119] on div "Buscar produto brow" at bounding box center [647, 104] width 915 height 42
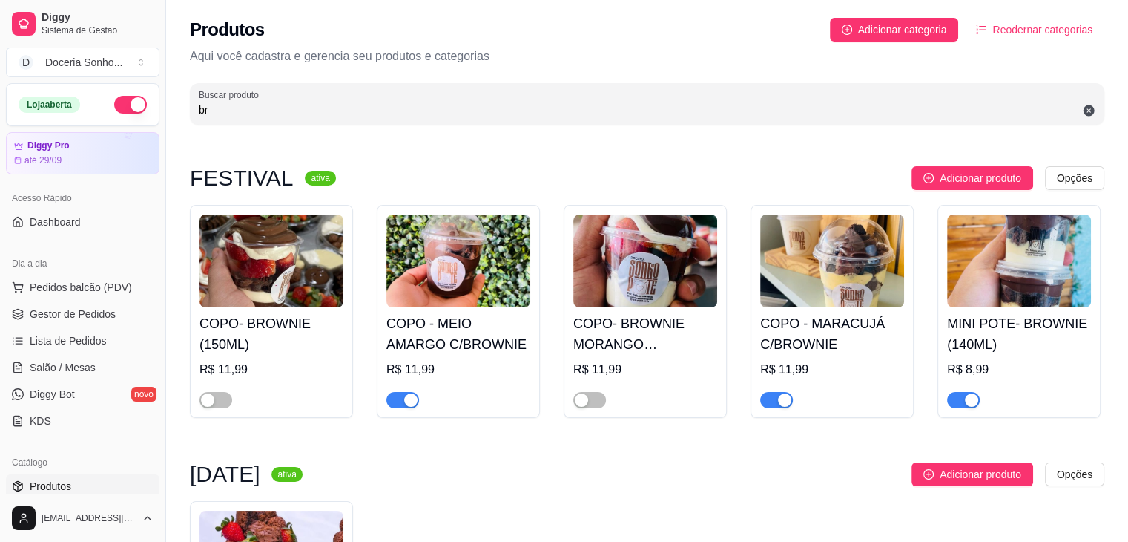
type input "b"
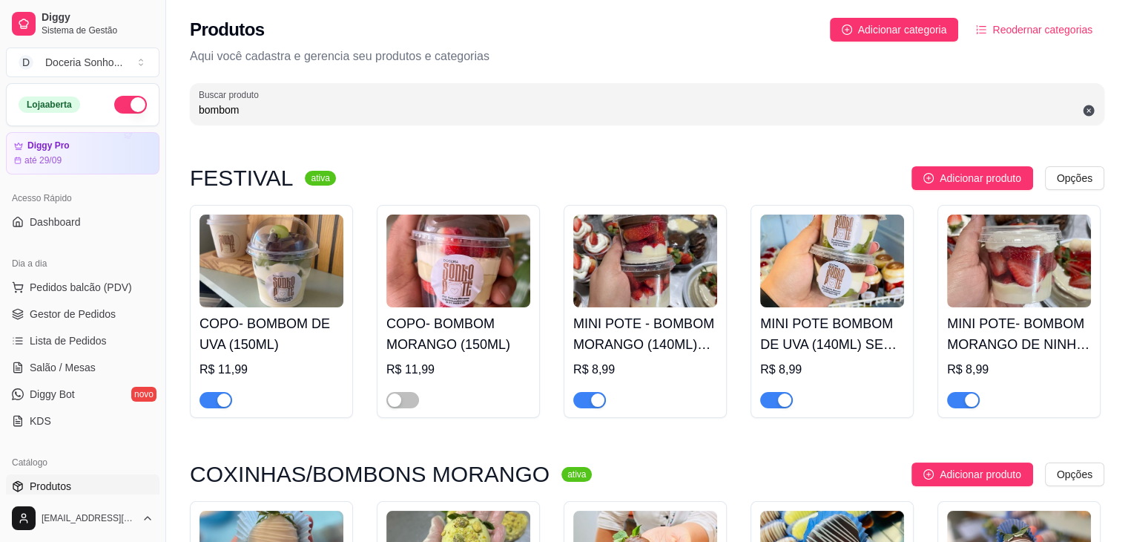
click at [978, 401] on div "button" at bounding box center [971, 399] width 13 height 13
click at [593, 399] on div "button" at bounding box center [597, 399] width 13 height 13
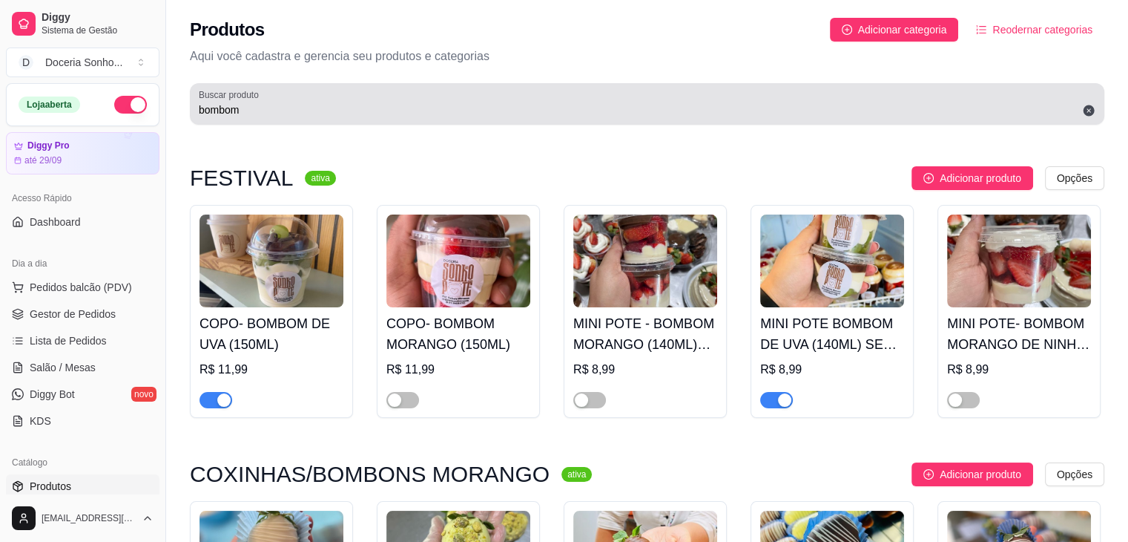
click at [294, 114] on input "bombom" at bounding box center [647, 109] width 897 height 15
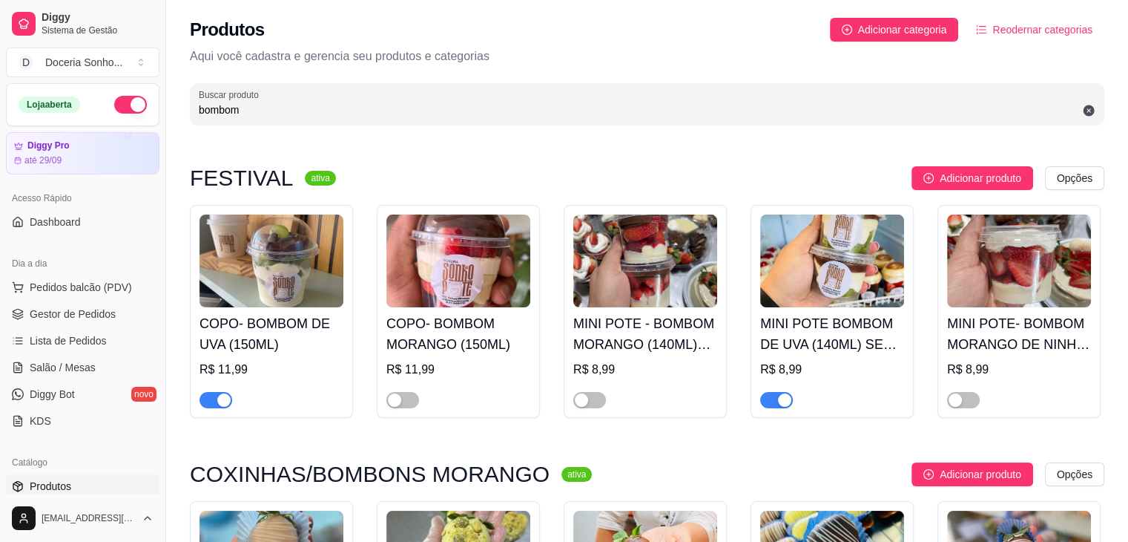
click at [294, 114] on input "bombom" at bounding box center [647, 109] width 897 height 15
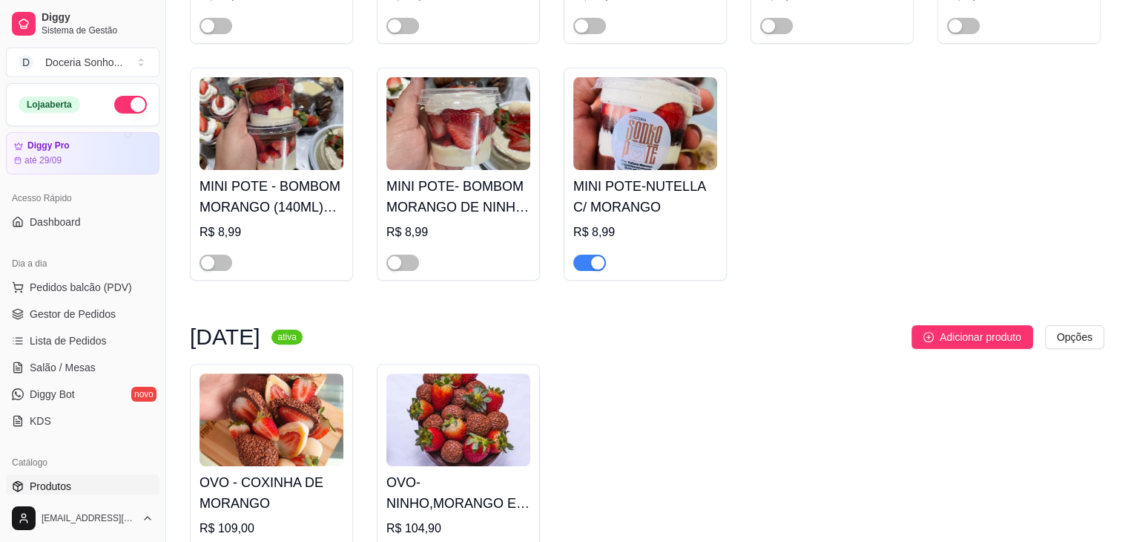
scroll to position [445, 0]
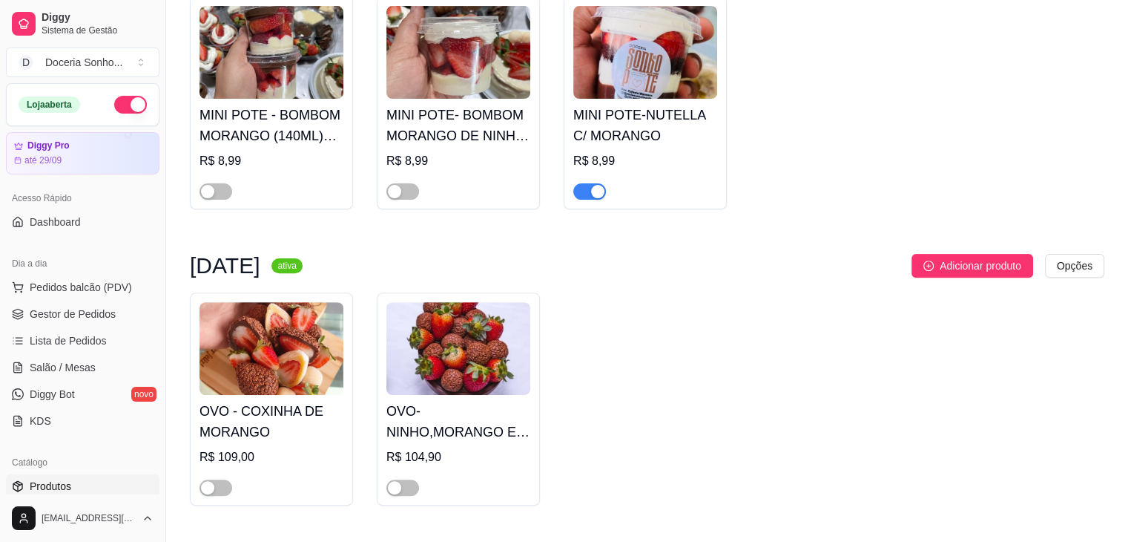
click at [602, 190] on div "button" at bounding box center [597, 191] width 13 height 13
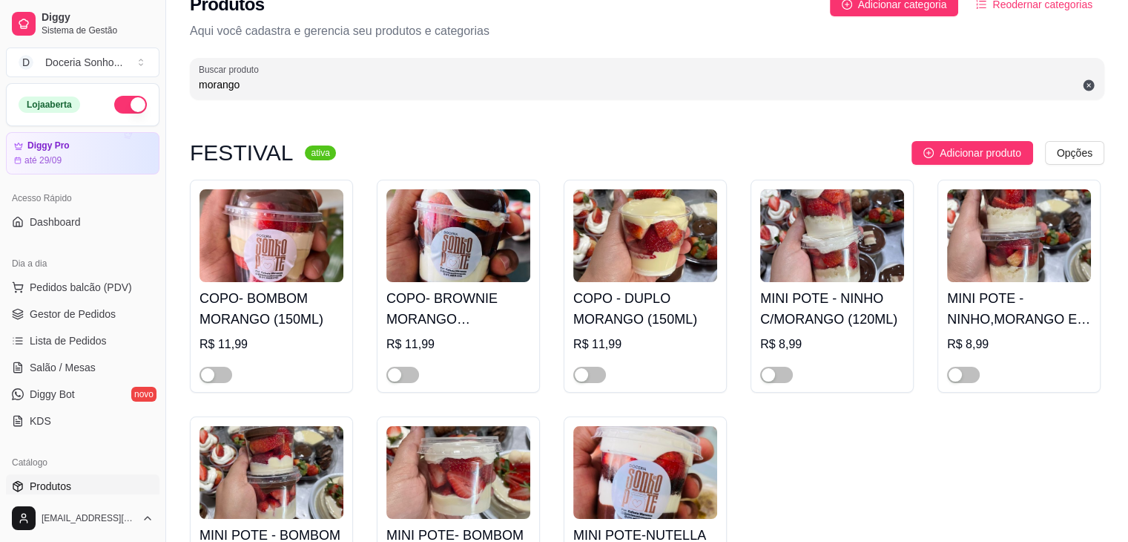
scroll to position [0, 0]
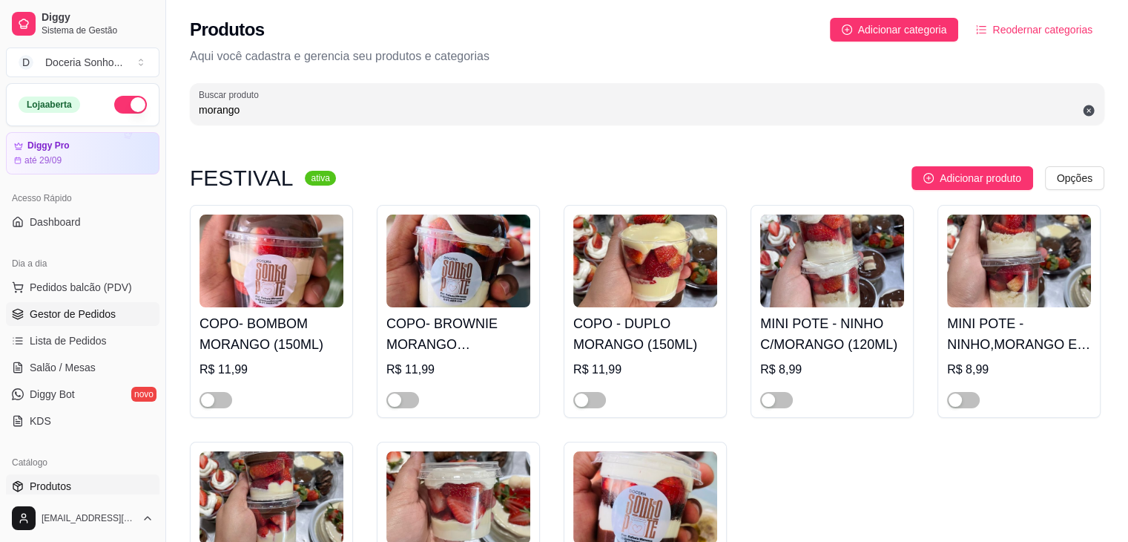
click at [89, 313] on span "Gestor de Pedidos" at bounding box center [73, 313] width 86 height 15
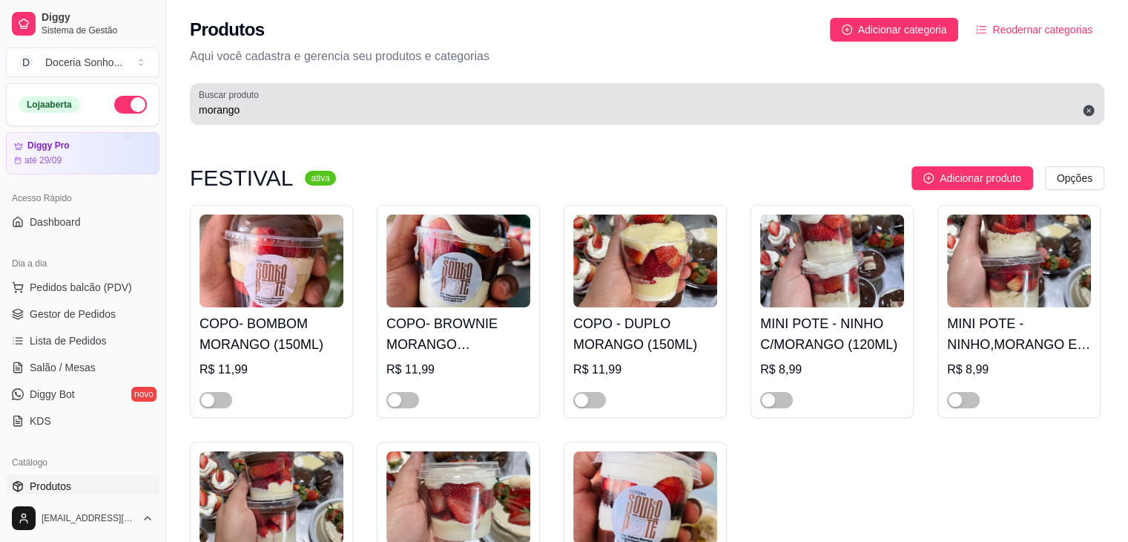
click at [304, 113] on input "morango" at bounding box center [647, 109] width 897 height 15
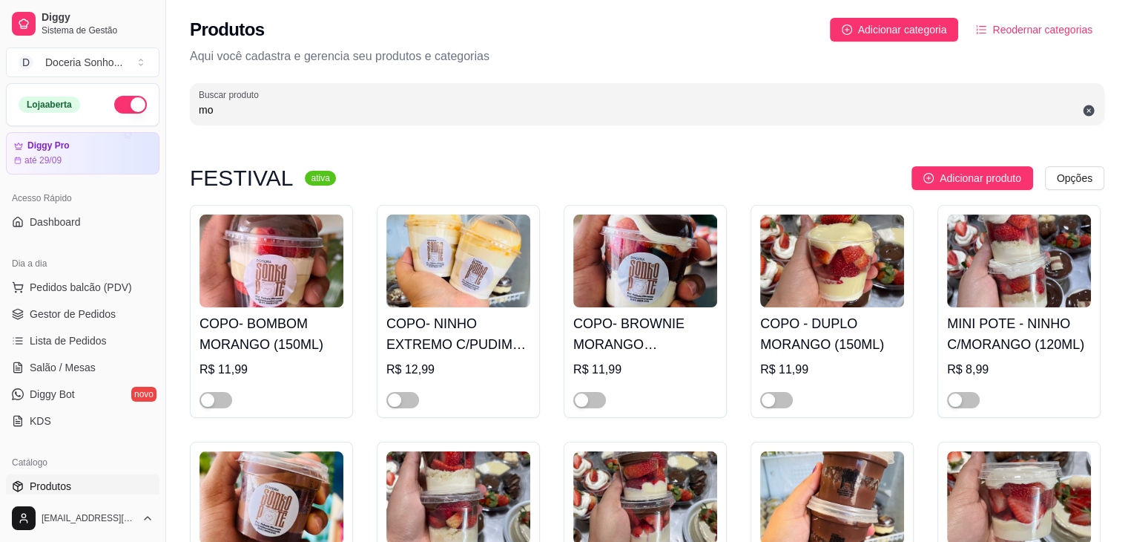
type input "m"
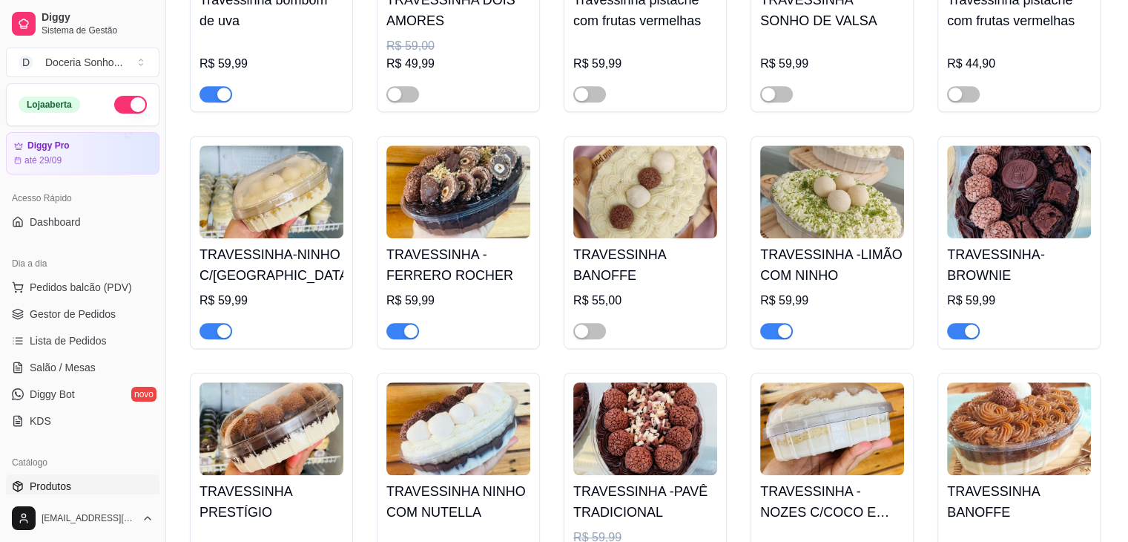
scroll to position [890, 0]
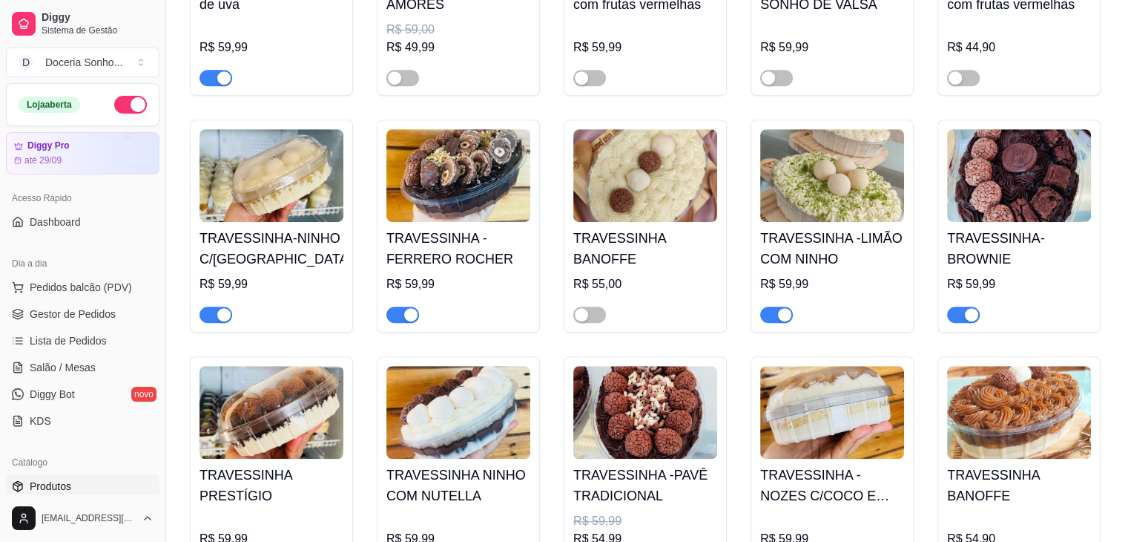
type input "travessinha"
click at [226, 317] on div "button" at bounding box center [223, 314] width 13 height 13
